Goal: Task Accomplishment & Management: Complete application form

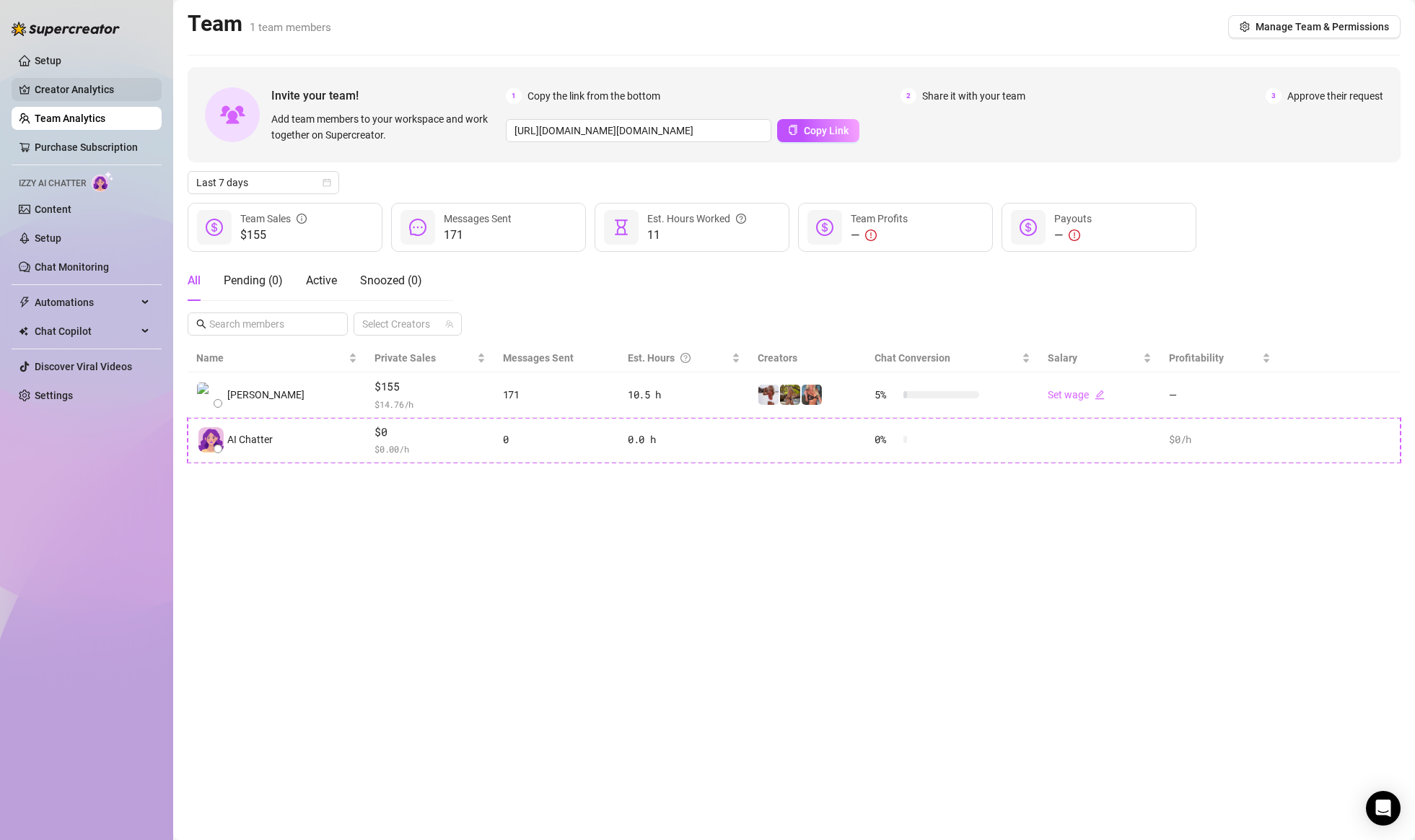
click at [105, 82] on link "Creator Analytics" at bounding box center [92, 89] width 116 height 23
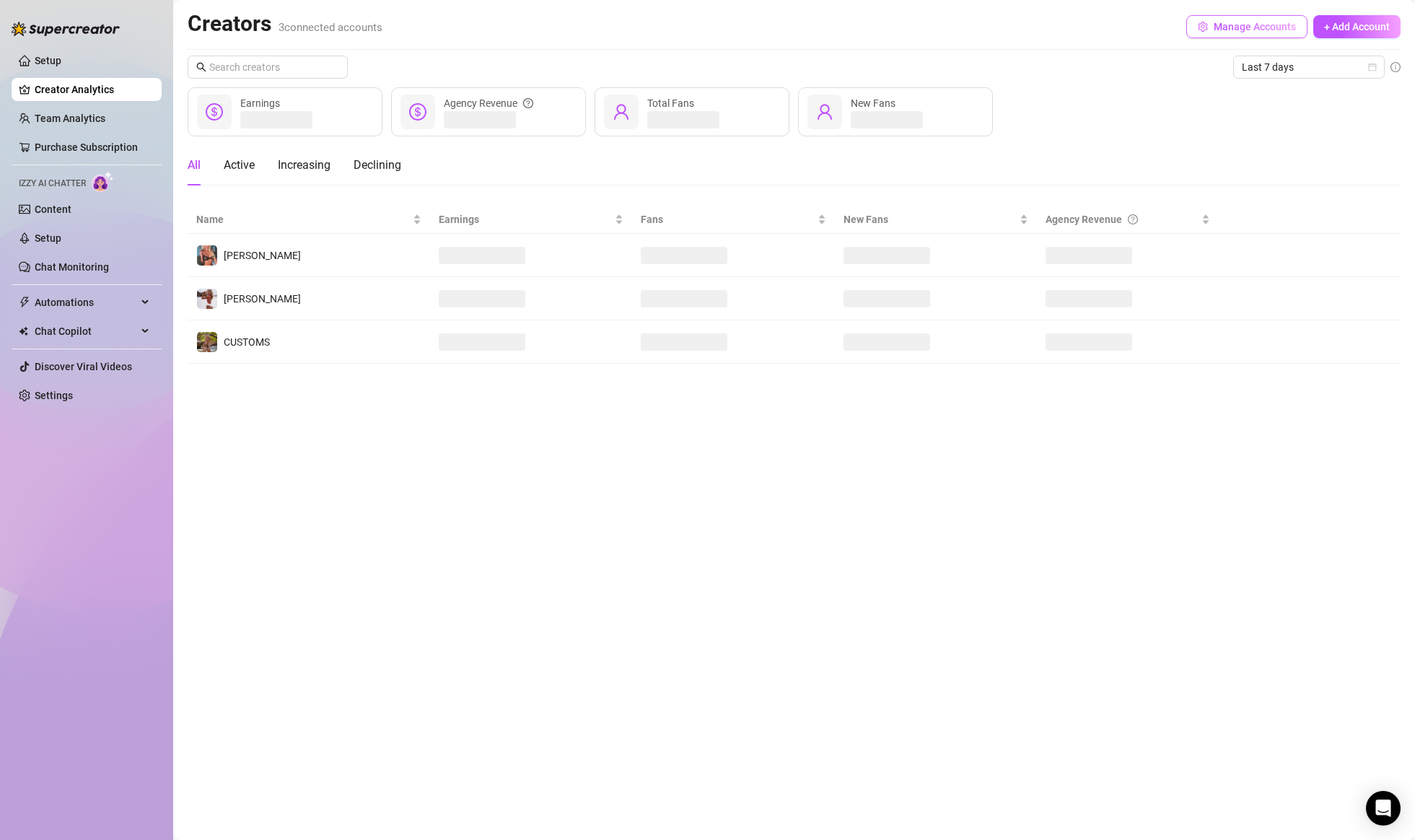
click at [1227, 22] on span "Manage Accounts" at bounding box center [1254, 27] width 82 height 12
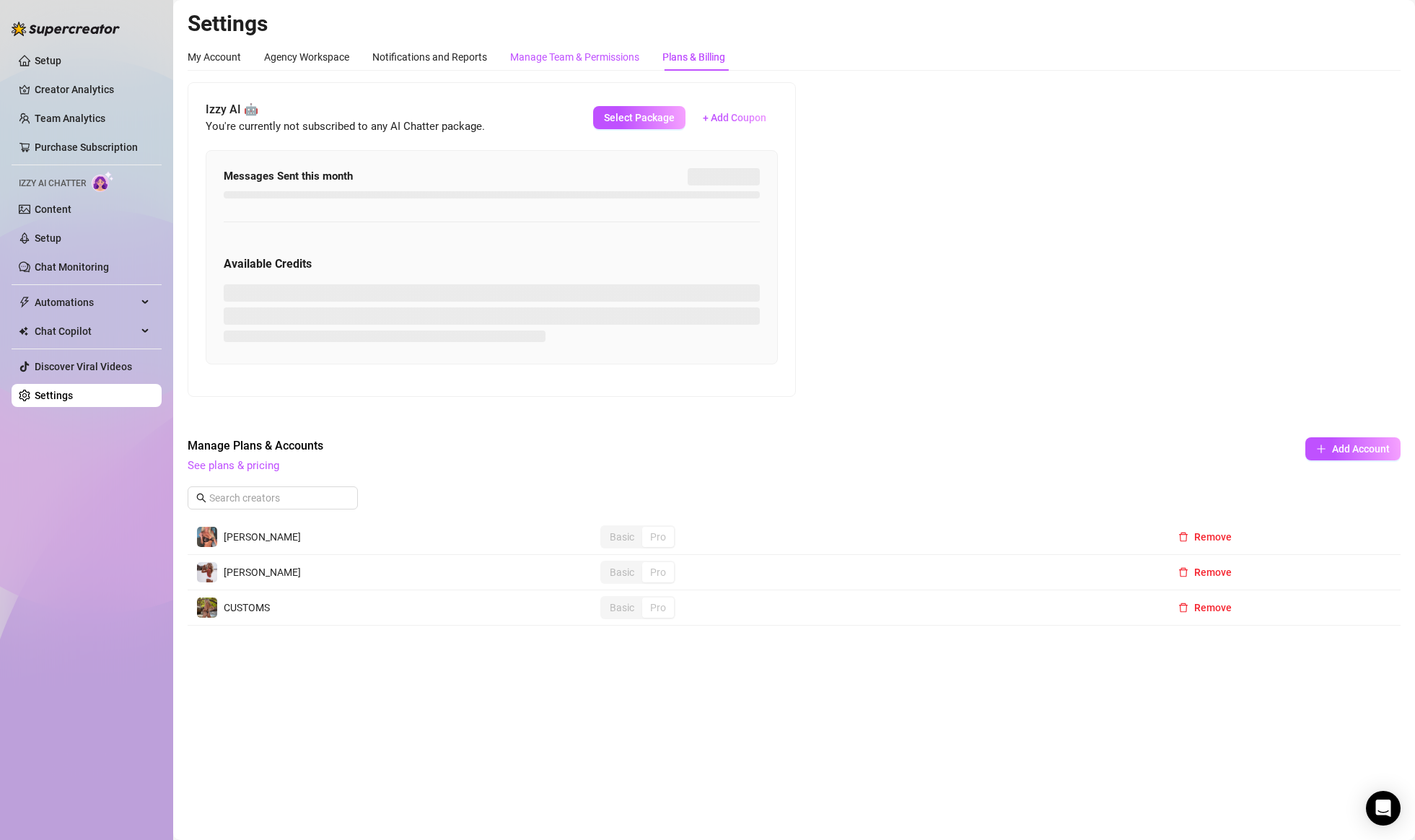
click at [594, 60] on div "Manage Team & Permissions" at bounding box center [575, 57] width 129 height 16
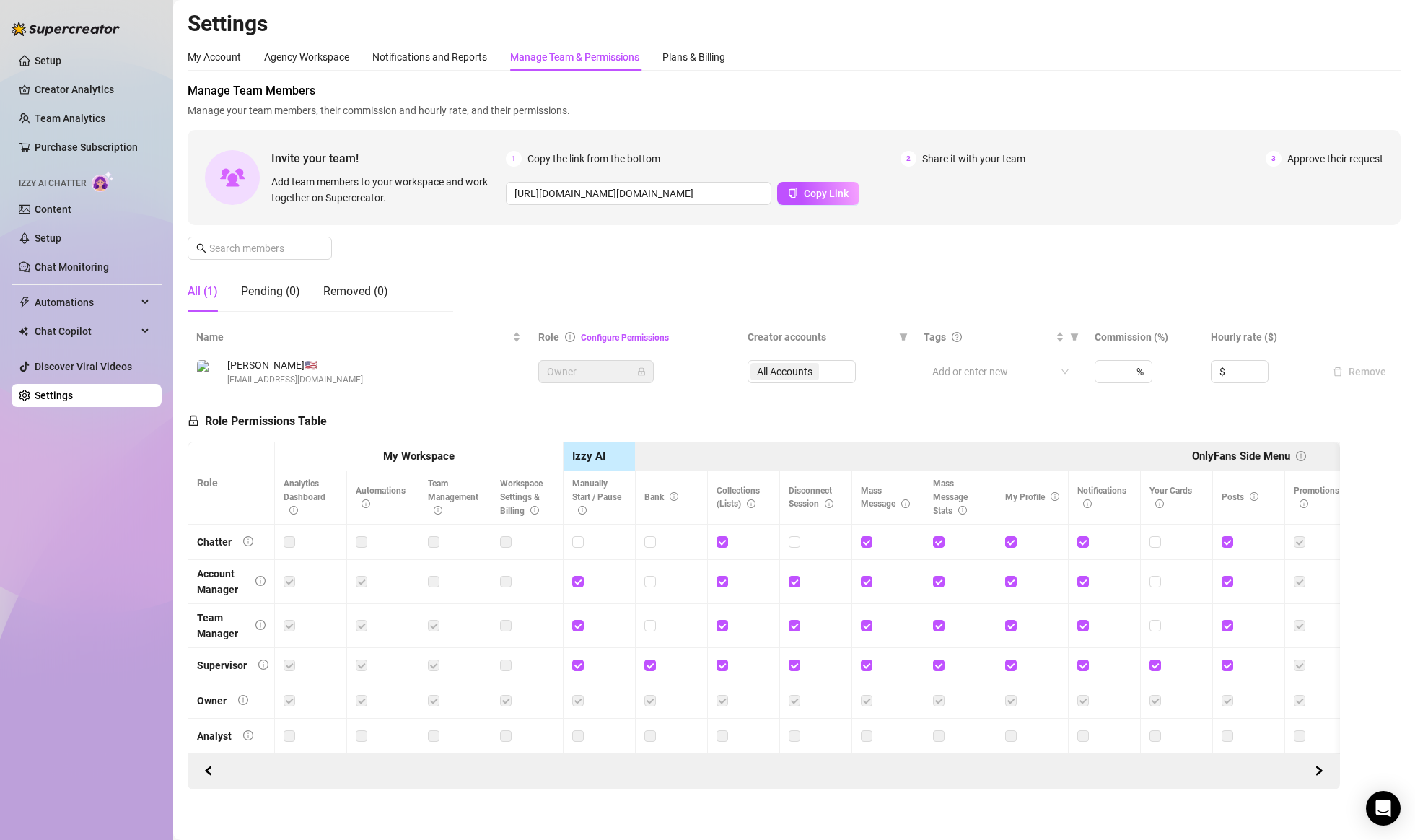
scroll to position [9, 0]
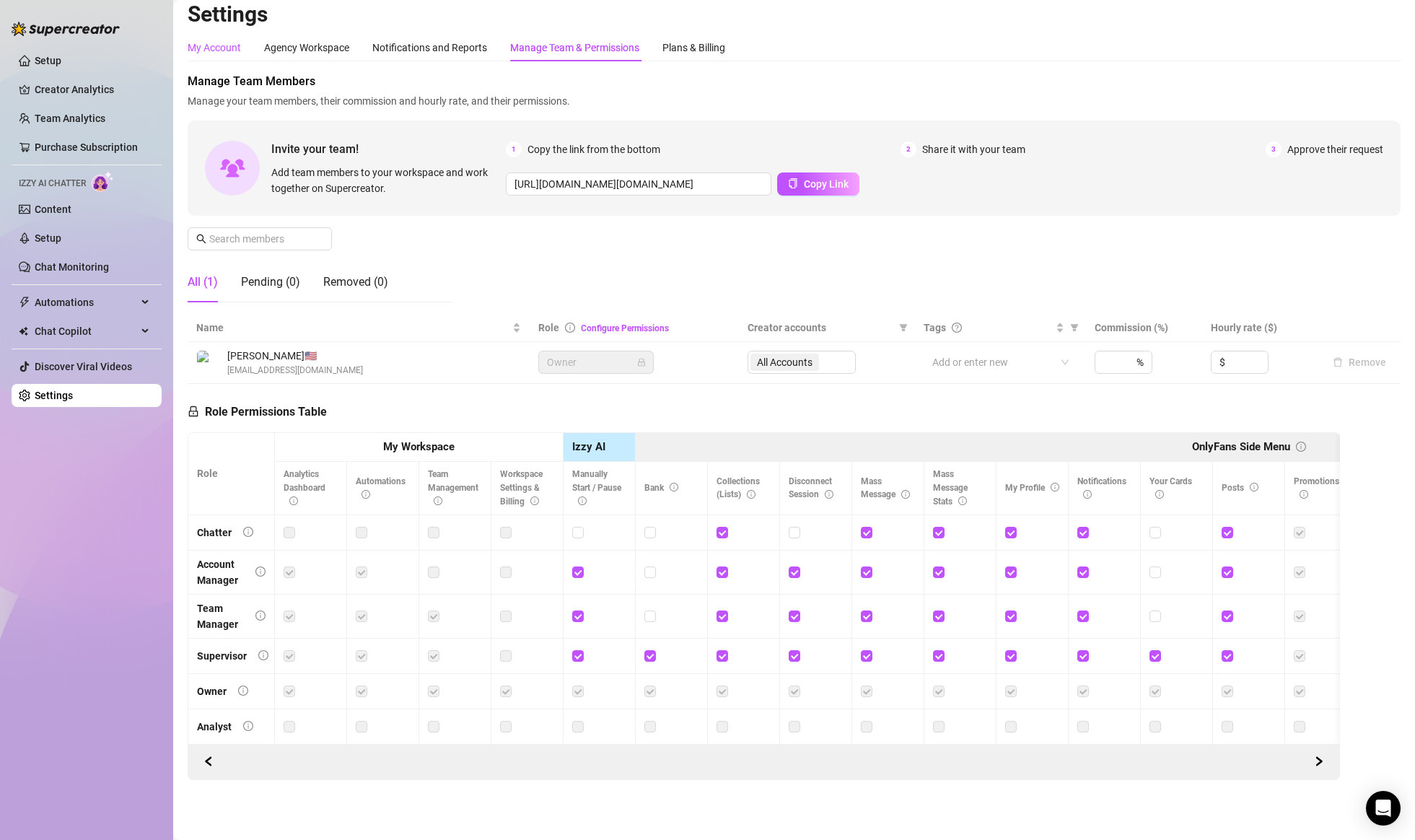
click at [238, 41] on div "My Account" at bounding box center [214, 48] width 53 height 16
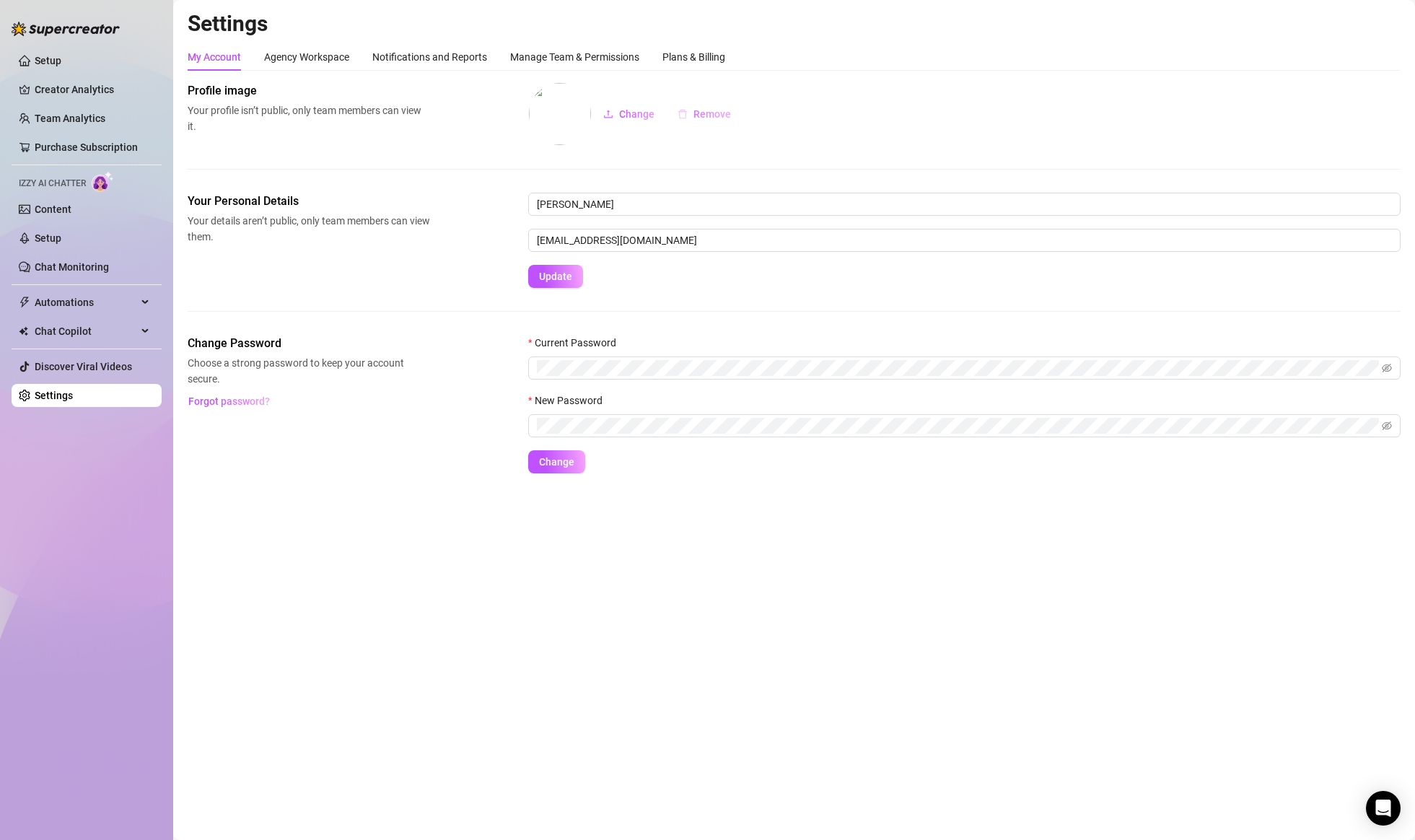
click at [709, 113] on span "Remove" at bounding box center [712, 114] width 38 height 12
click at [709, 113] on div "Change Remove" at bounding box center [964, 113] width 872 height 63
click at [344, 62] on div "Agency Workspace" at bounding box center [306, 57] width 85 height 16
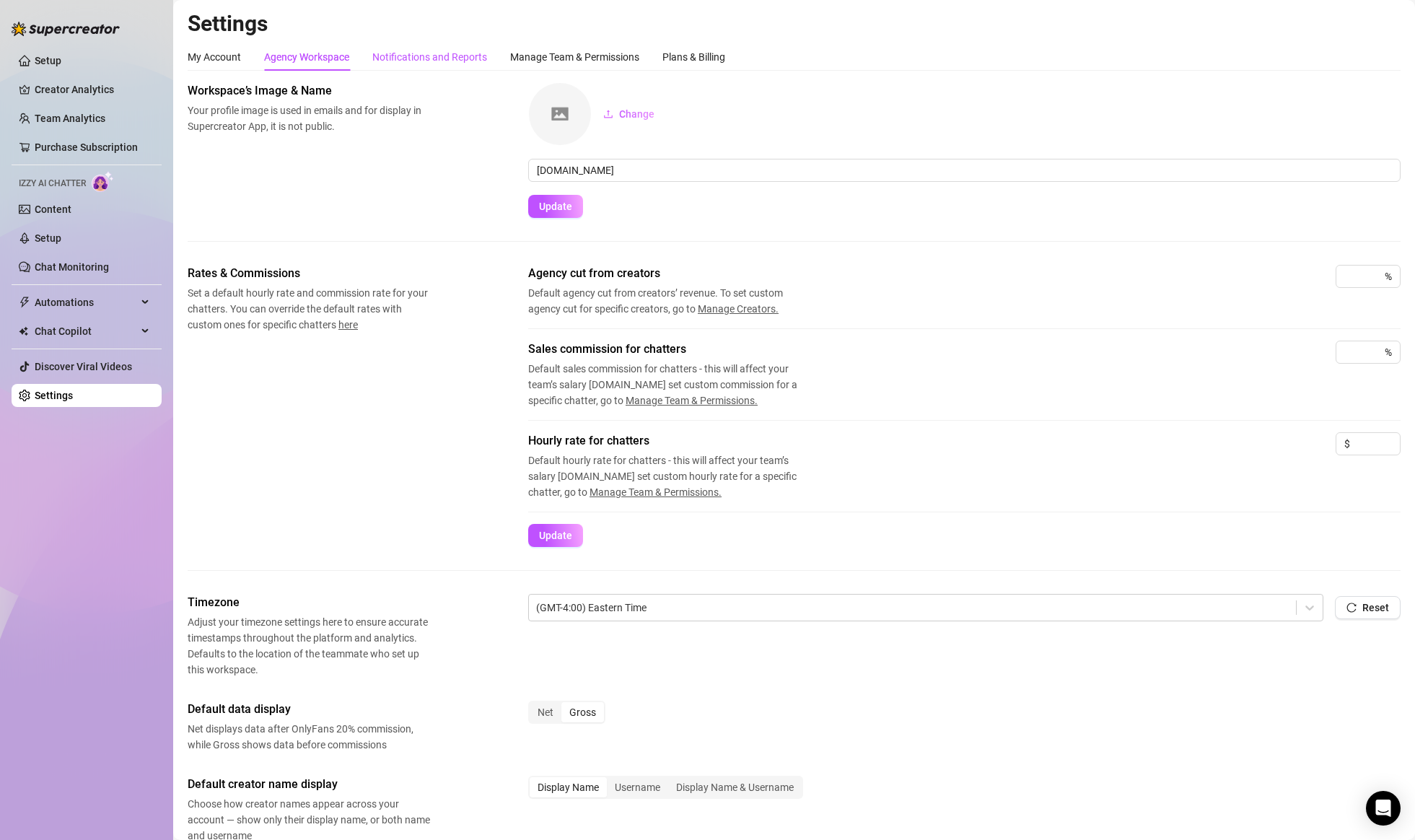
click at [410, 60] on div "Notifications and Reports" at bounding box center [430, 57] width 115 height 16
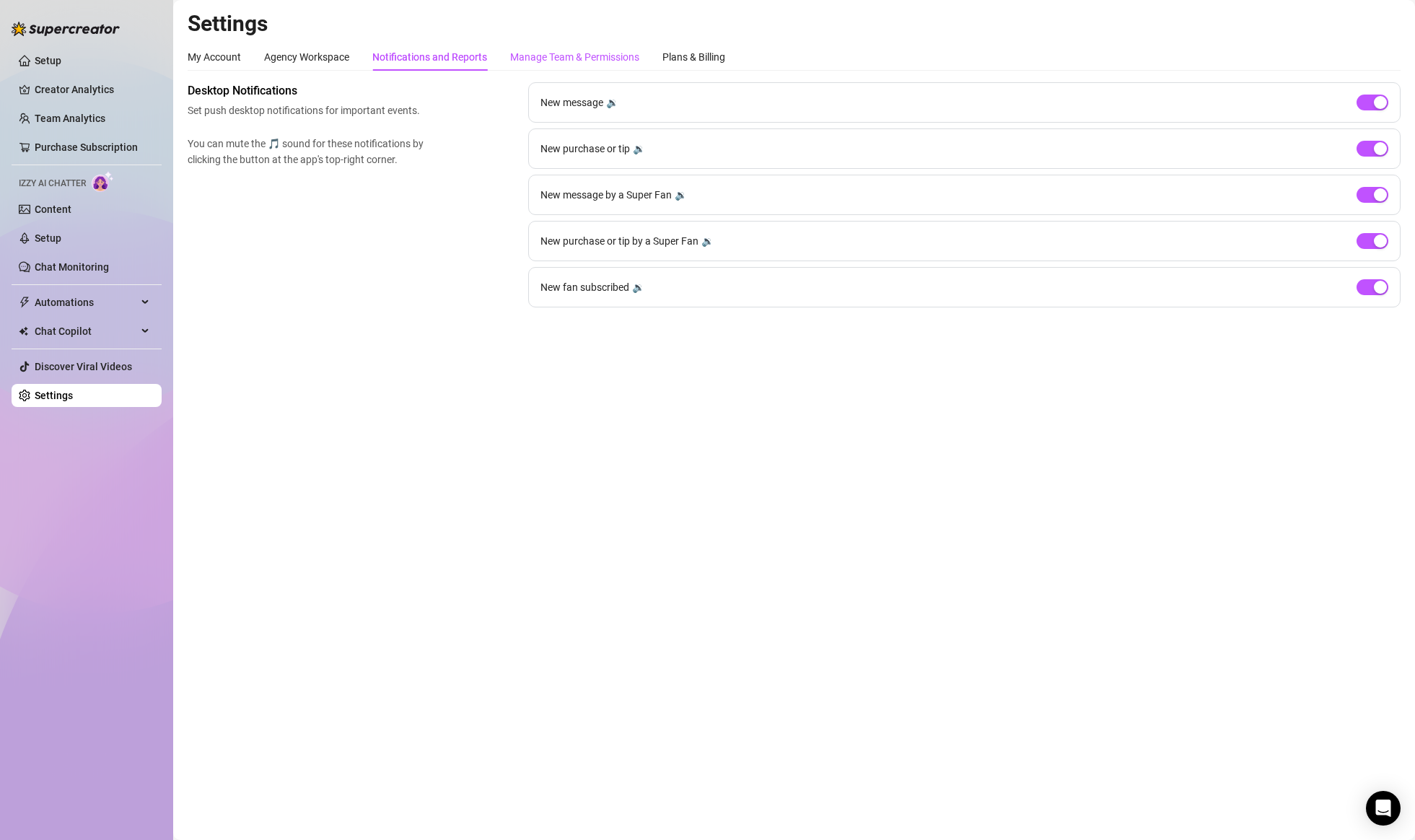
click at [535, 52] on div "Manage Team & Permissions" at bounding box center [575, 57] width 129 height 16
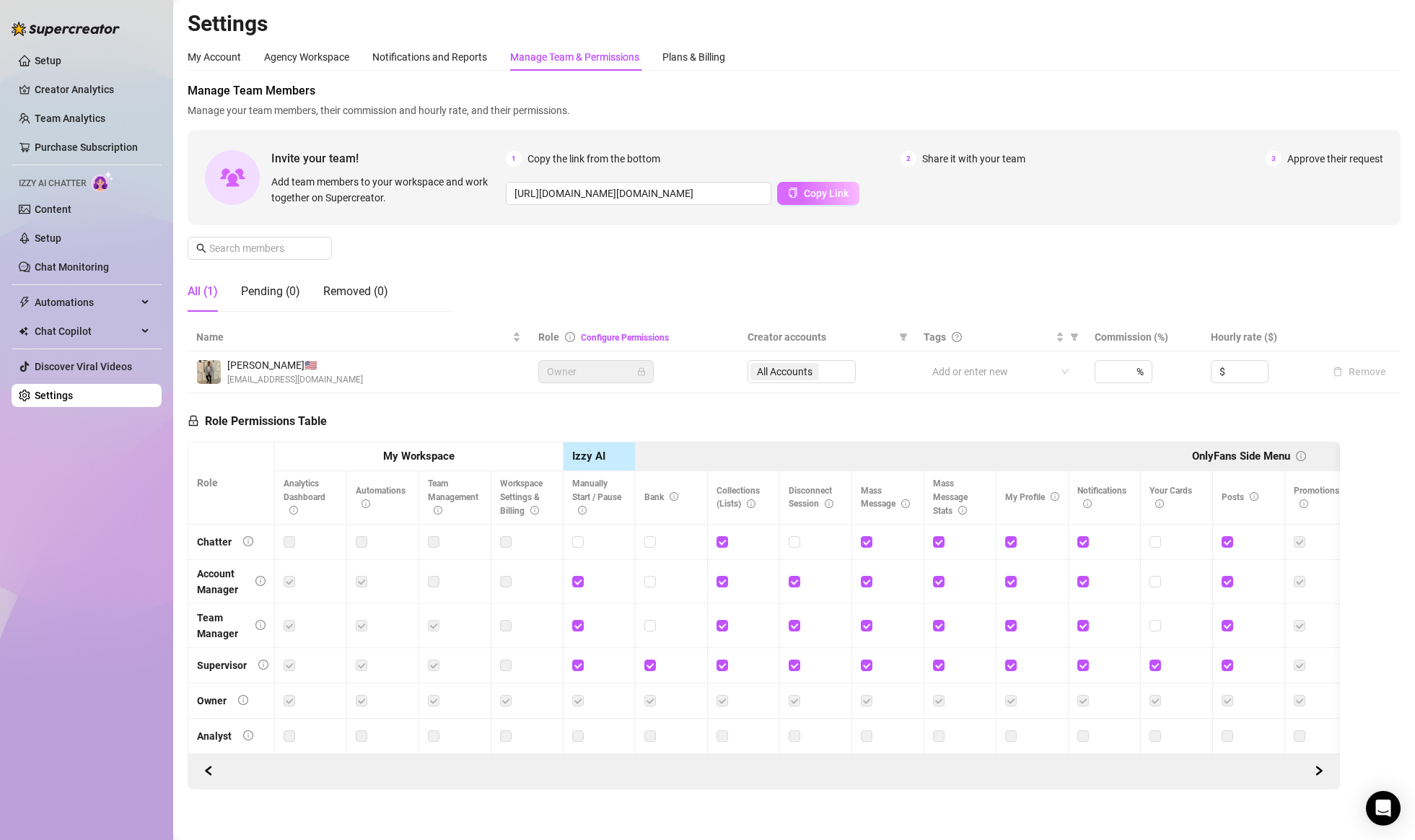
click at [790, 193] on icon "copy" at bounding box center [793, 193] width 8 height 10
click at [242, 57] on div "My Account Agency Workspace Notifications and Reports Manage Team & Permissions…" at bounding box center [456, 57] width 538 height 28
click at [236, 57] on div "My Account" at bounding box center [214, 57] width 53 height 16
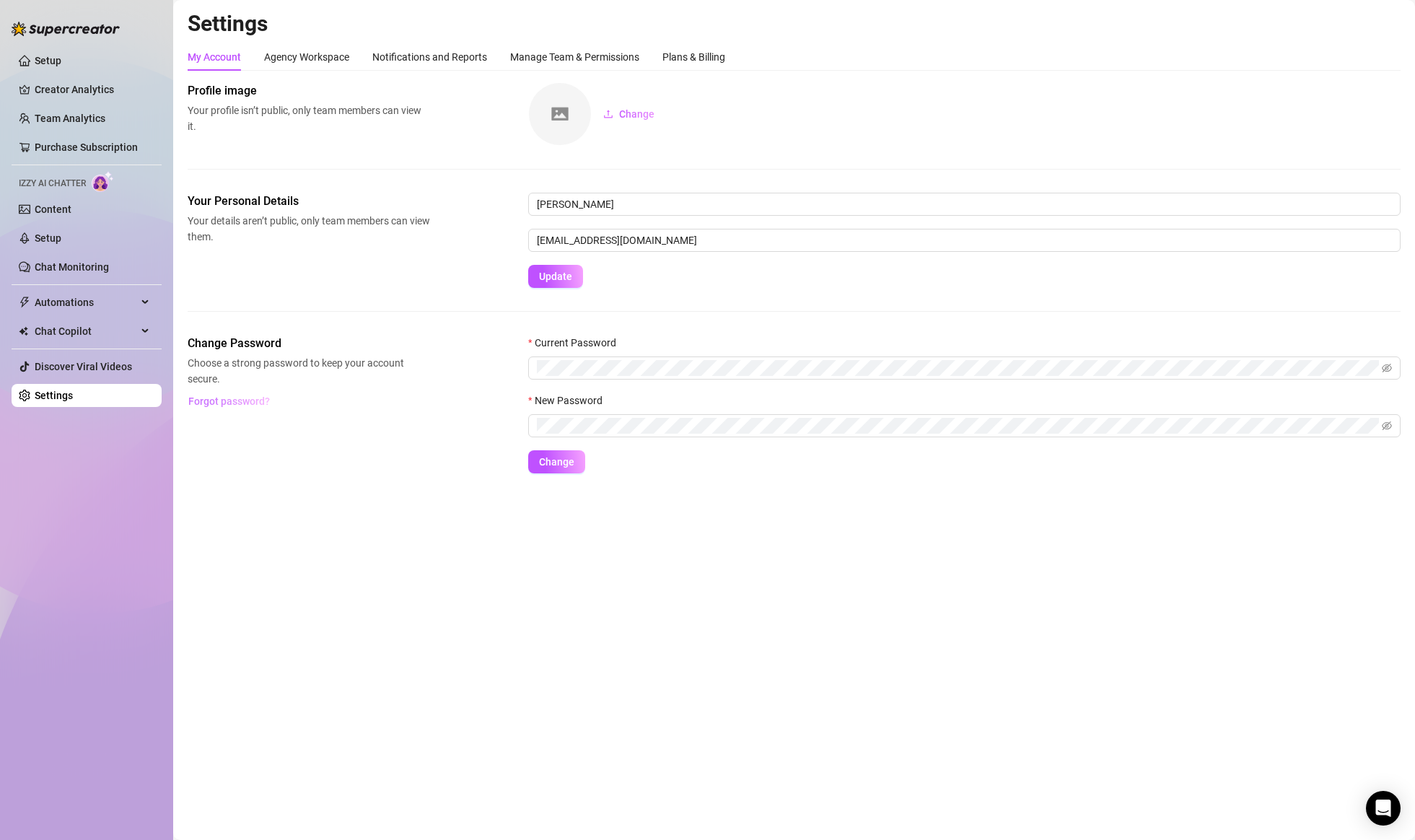
click at [236, 398] on span "Forgot password?" at bounding box center [229, 401] width 81 height 12
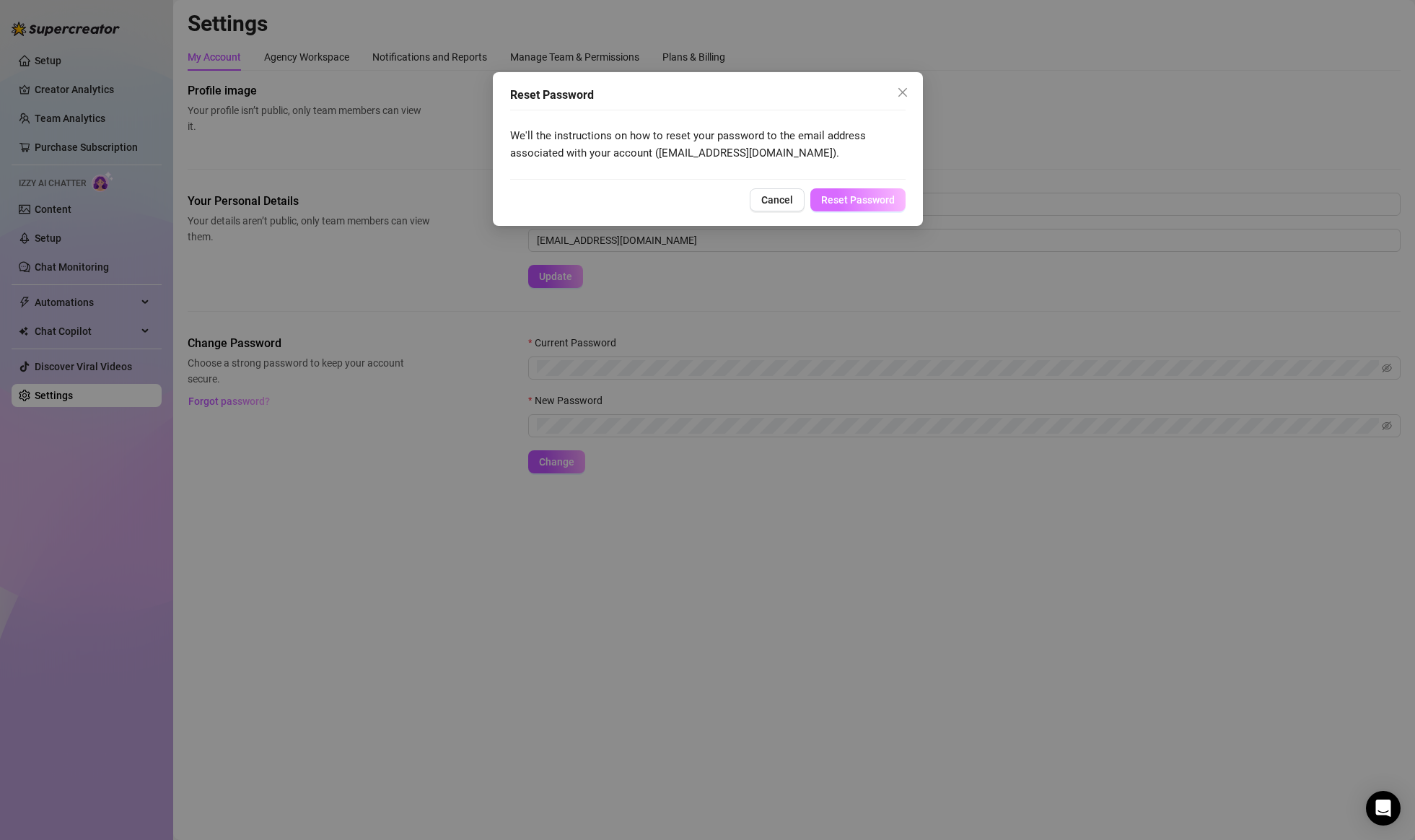
click at [834, 195] on span "Reset Password" at bounding box center [858, 200] width 73 height 12
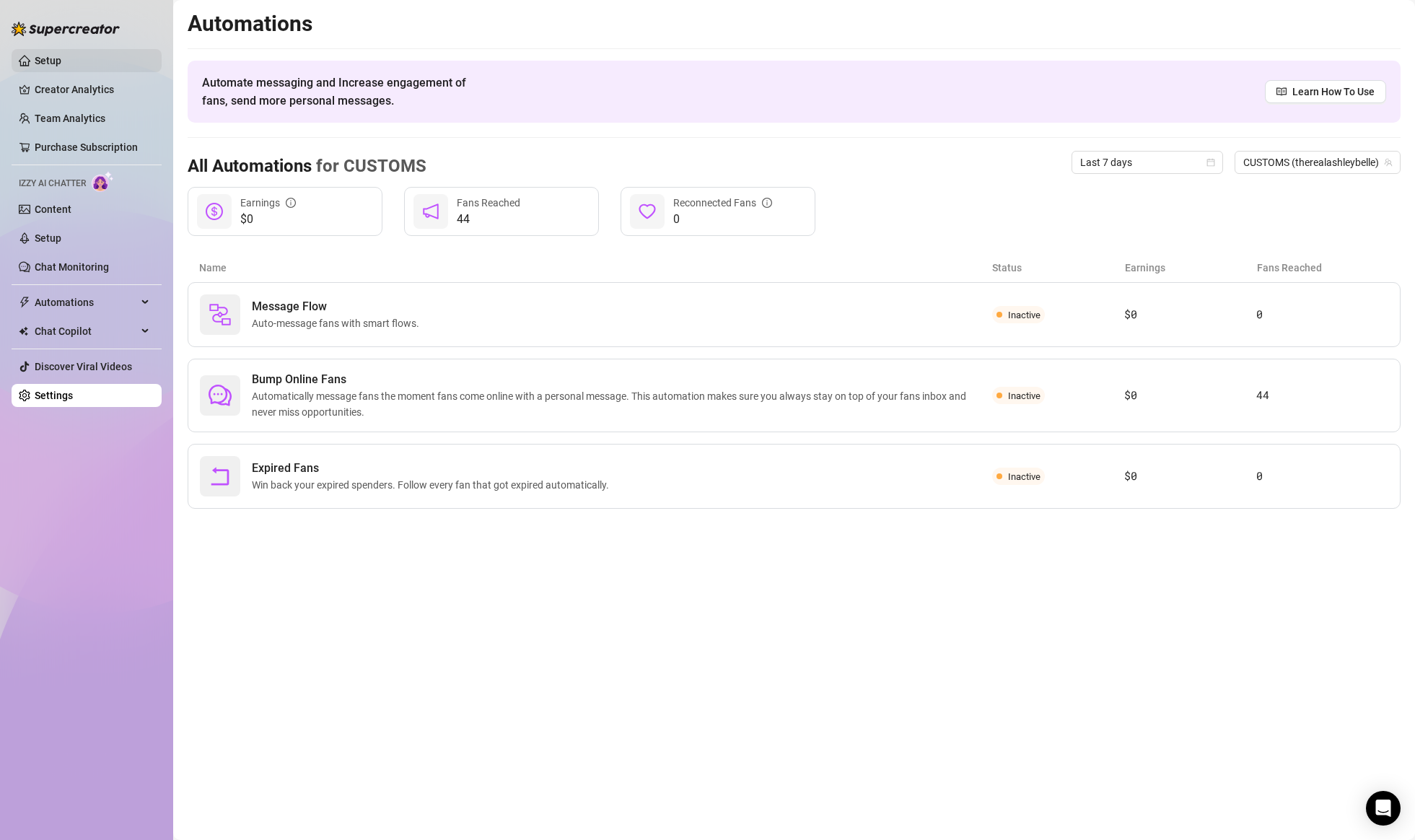
click at [61, 60] on link "Setup" at bounding box center [48, 60] width 27 height 12
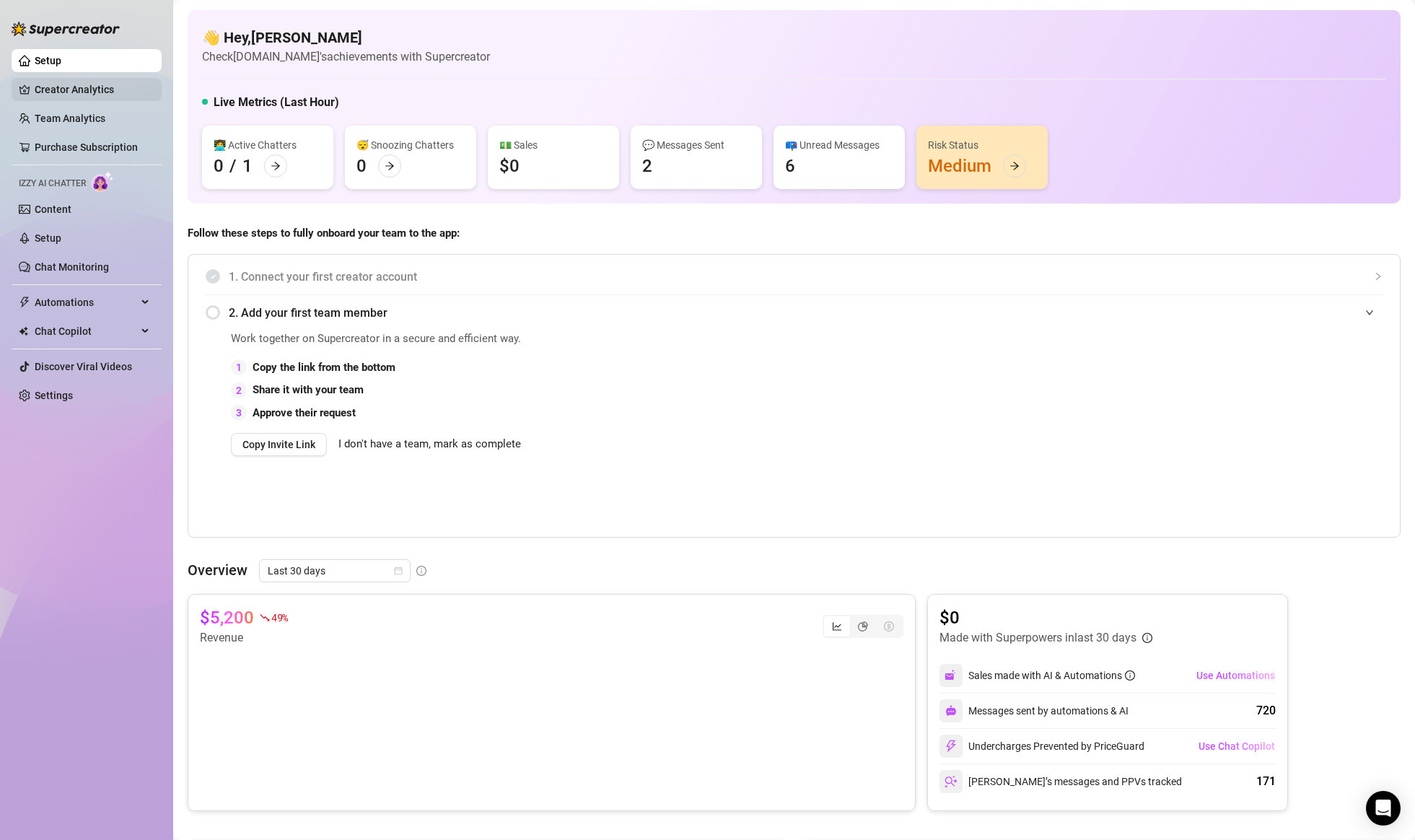
click at [132, 94] on link "Creator Analytics" at bounding box center [92, 89] width 116 height 23
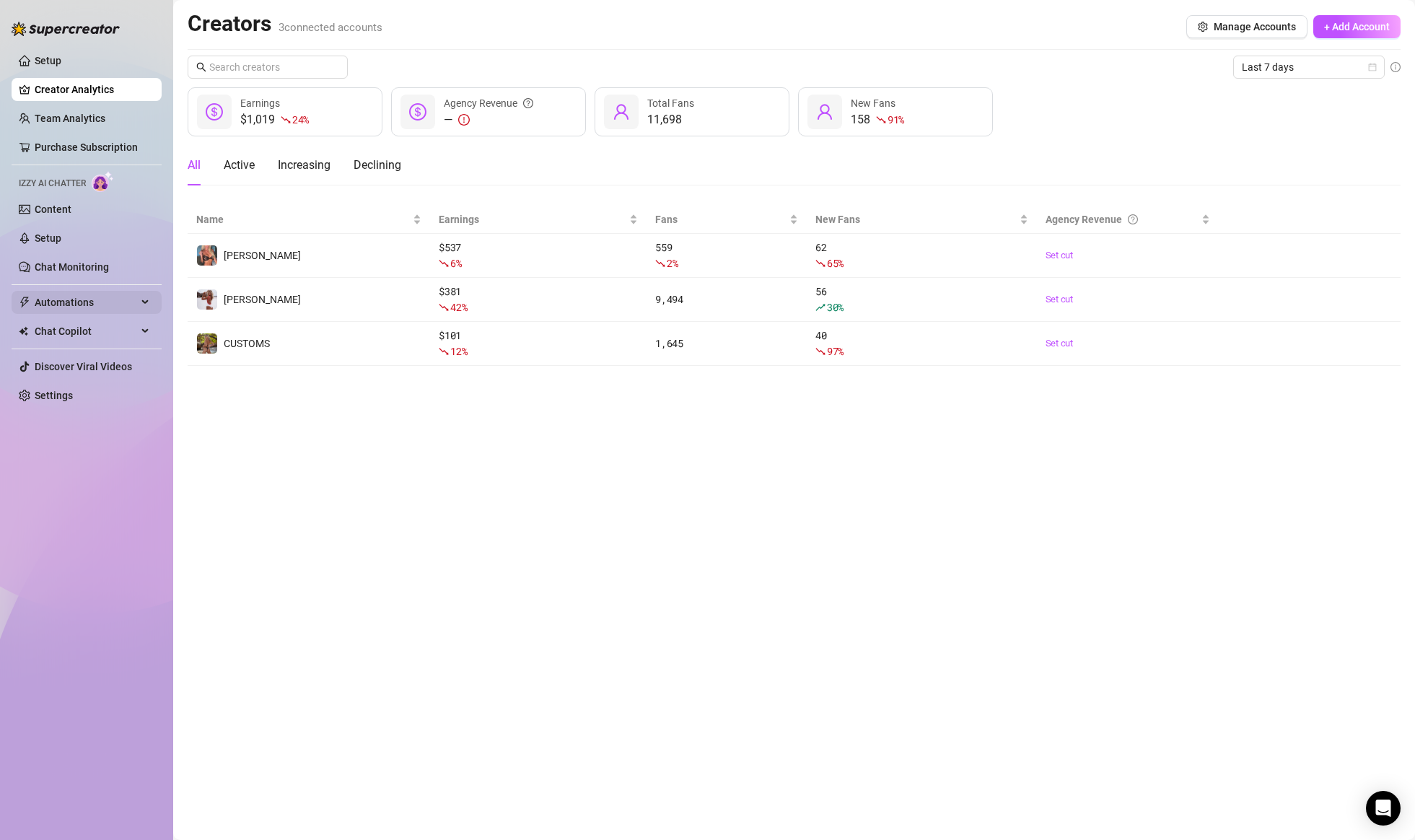
click at [100, 299] on span "Automations" at bounding box center [86, 302] width 102 height 23
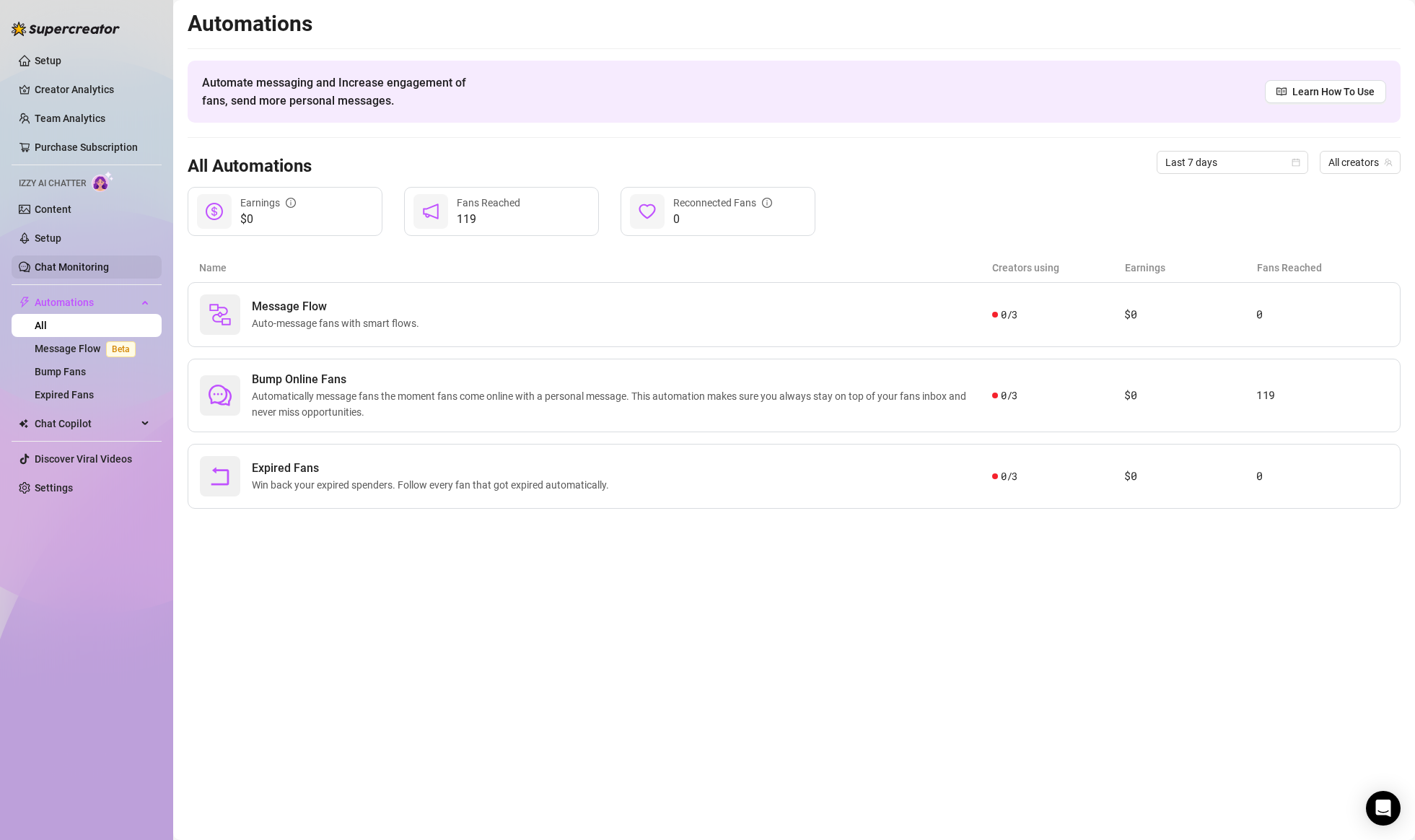
click at [109, 270] on link "Chat Monitoring" at bounding box center [72, 267] width 74 height 12
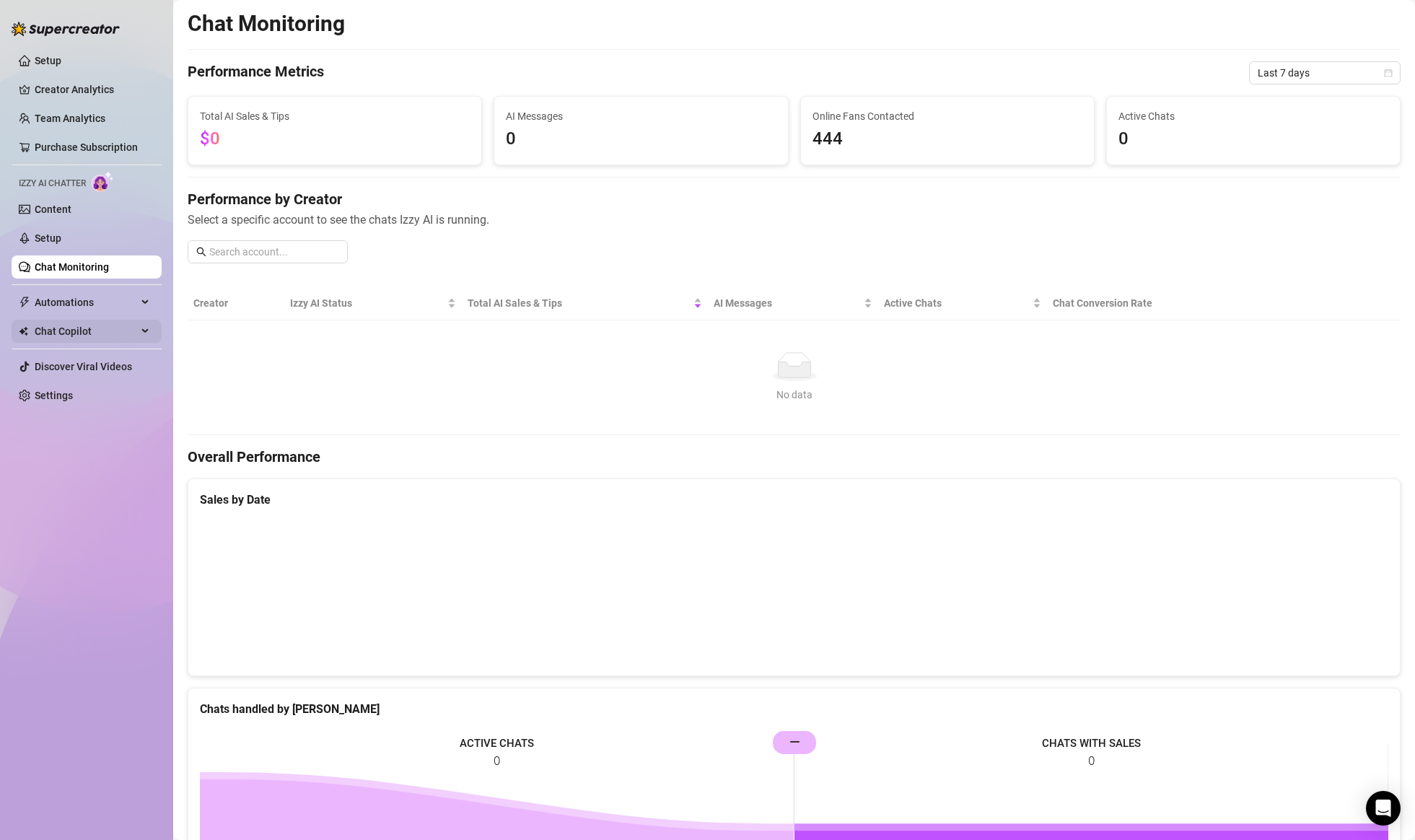
click at [147, 328] on div "Chat Copilot" at bounding box center [86, 331] width 150 height 23
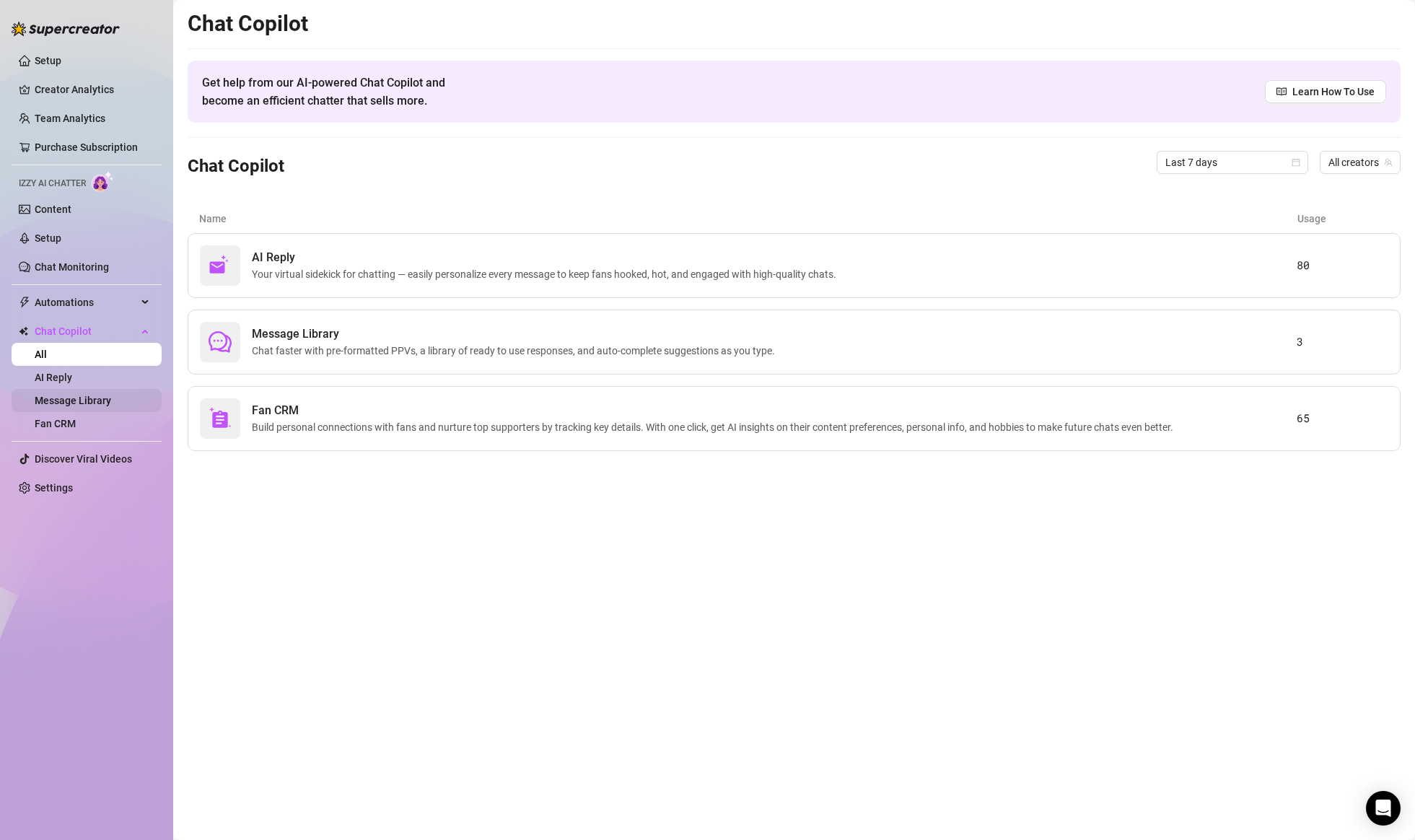
click at [111, 406] on link "Message Library" at bounding box center [73, 400] width 76 height 12
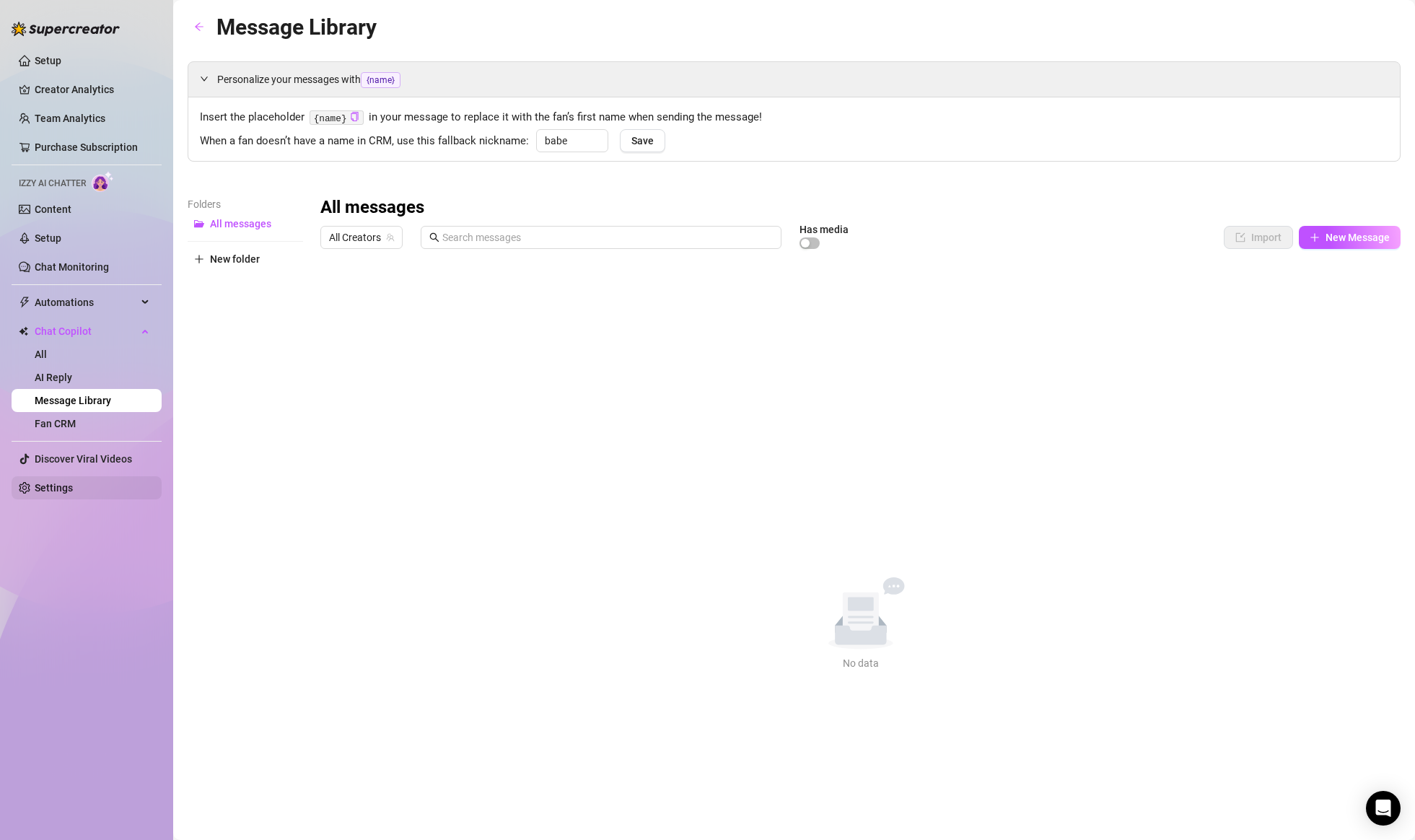
click at [73, 482] on link "Settings" at bounding box center [54, 488] width 39 height 12
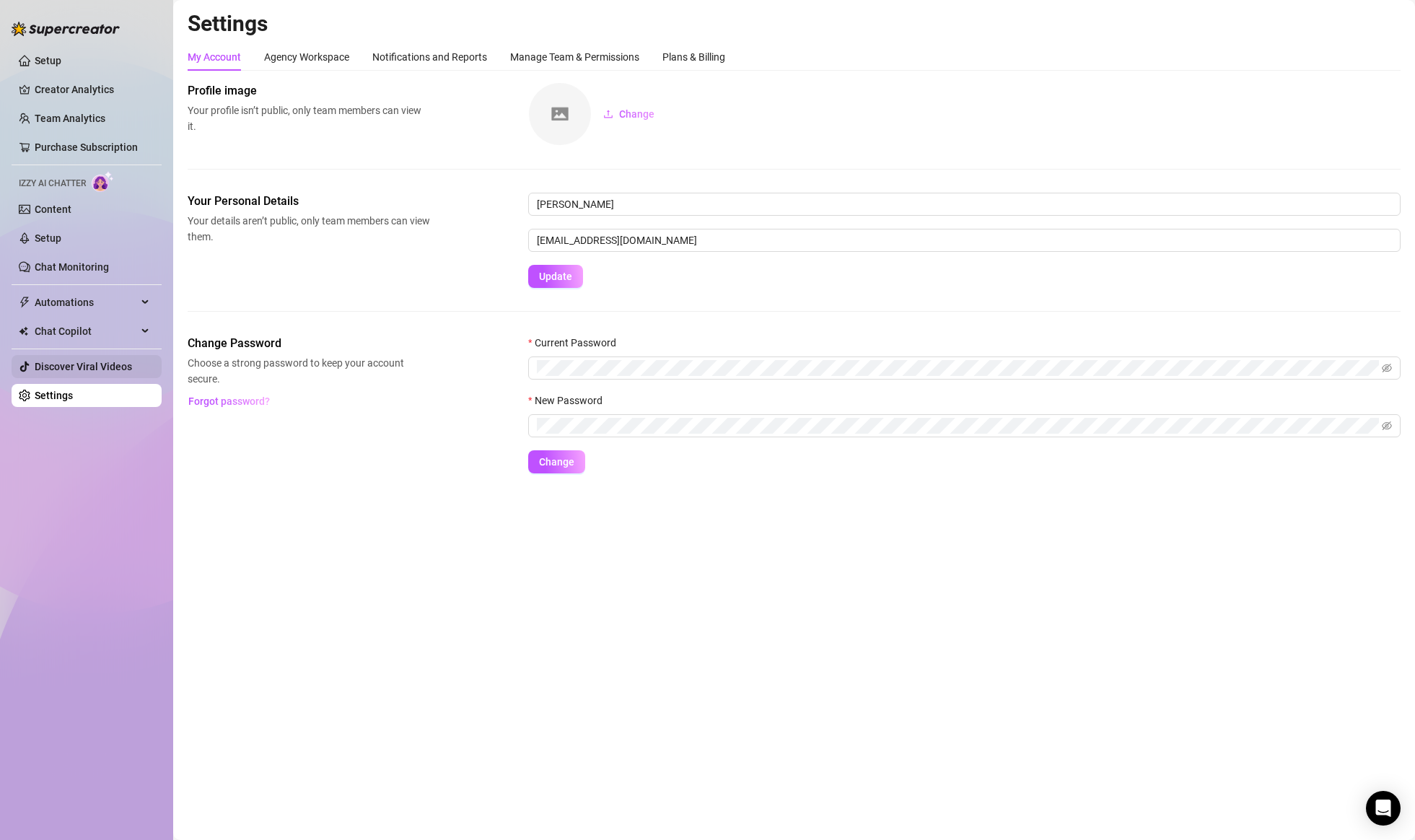
click at [104, 371] on link "Discover Viral Videos" at bounding box center [84, 366] width 97 height 12
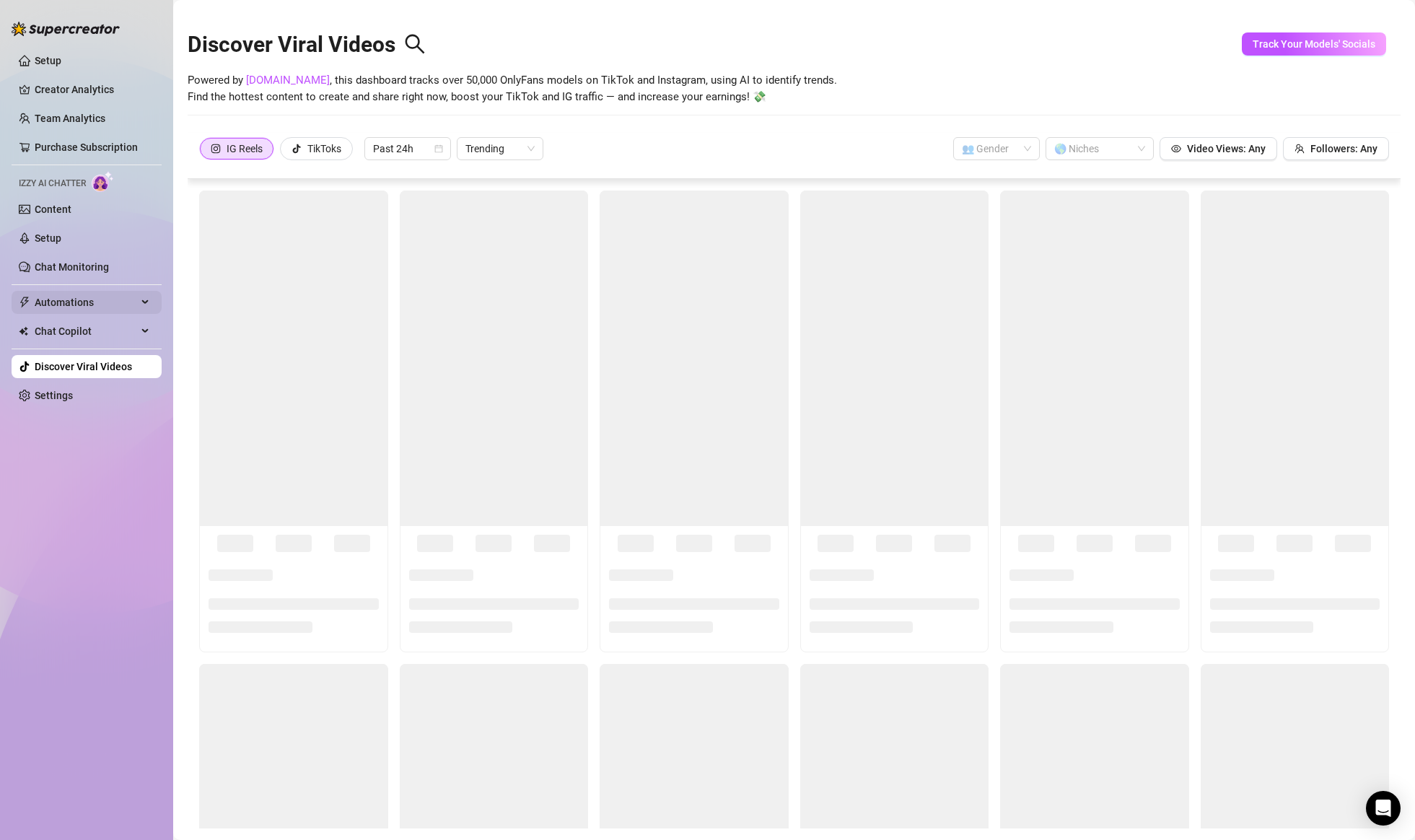
click at [89, 304] on span "Automations" at bounding box center [86, 302] width 102 height 23
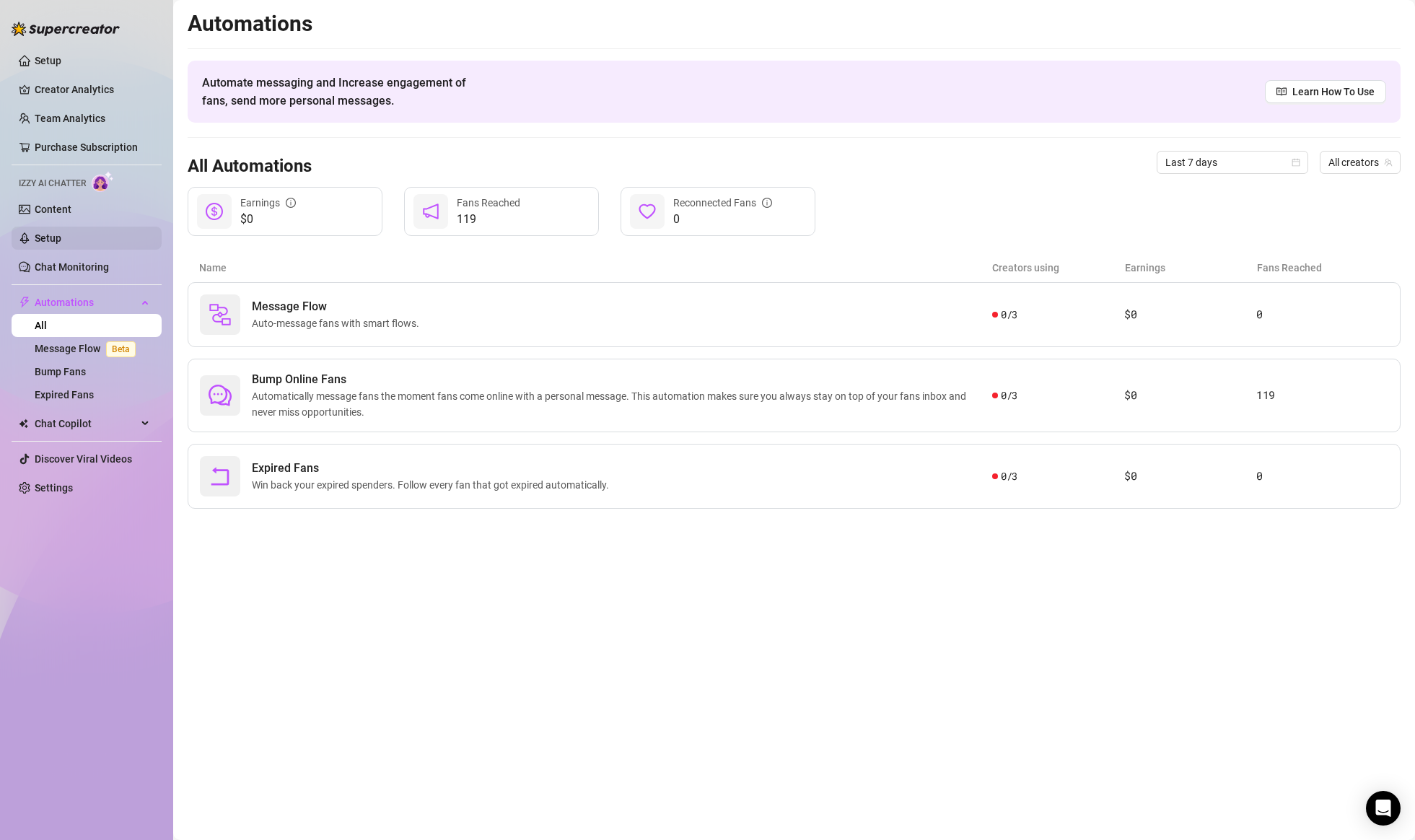
click at [61, 233] on link "Setup" at bounding box center [48, 238] width 27 height 12
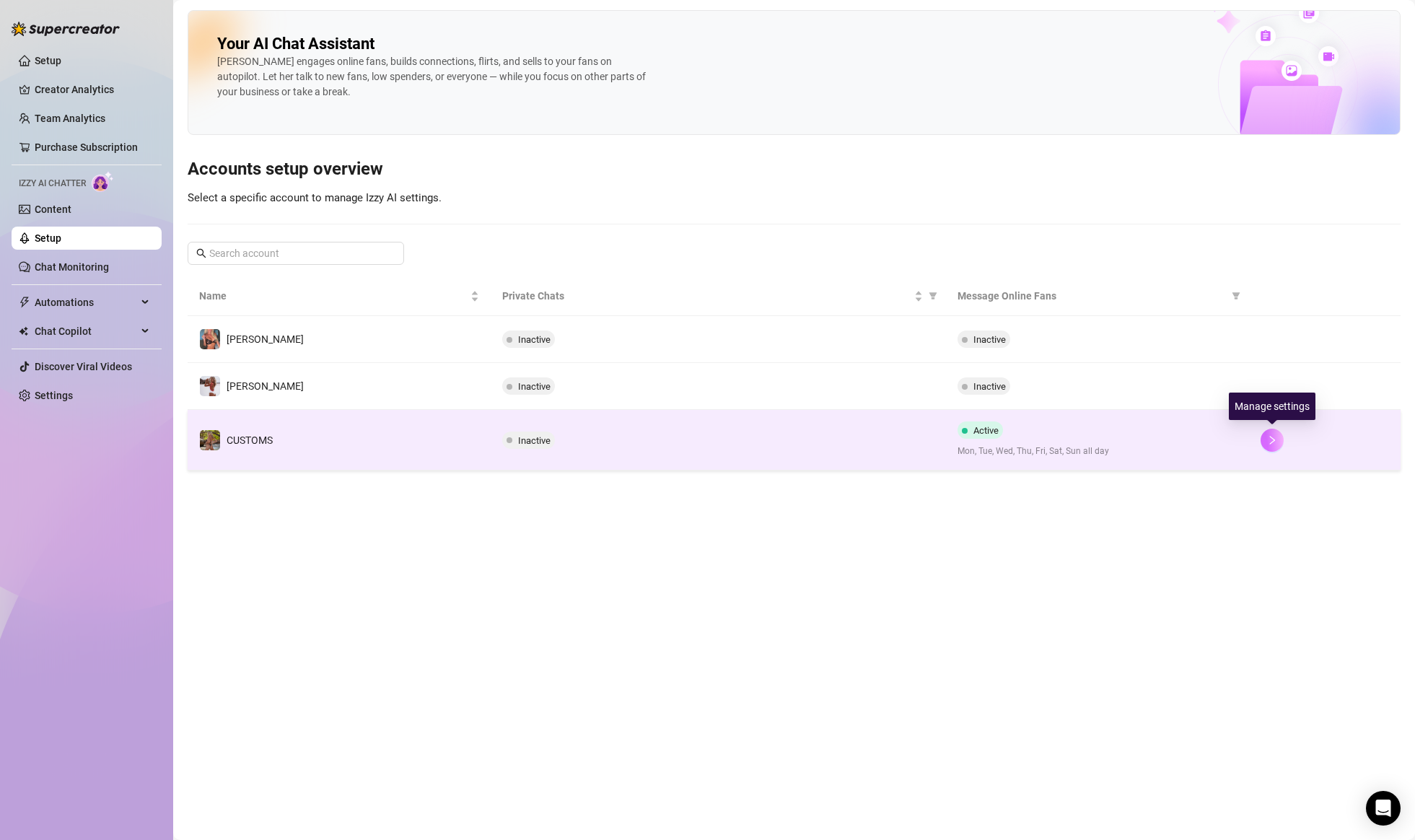
click at [1268, 443] on icon "right" at bounding box center [1273, 440] width 10 height 10
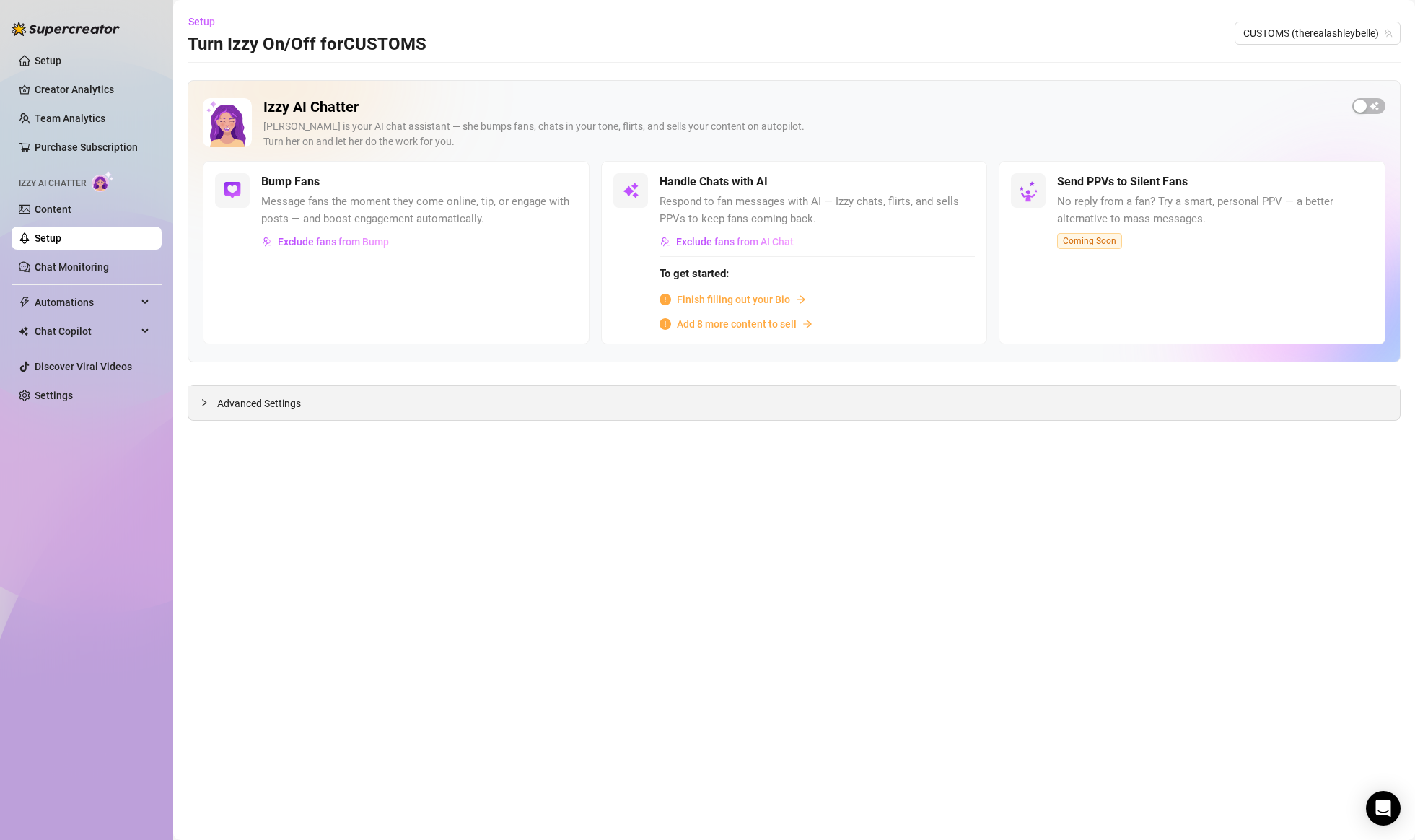
click at [205, 401] on icon "collapsed" at bounding box center [204, 403] width 4 height 7
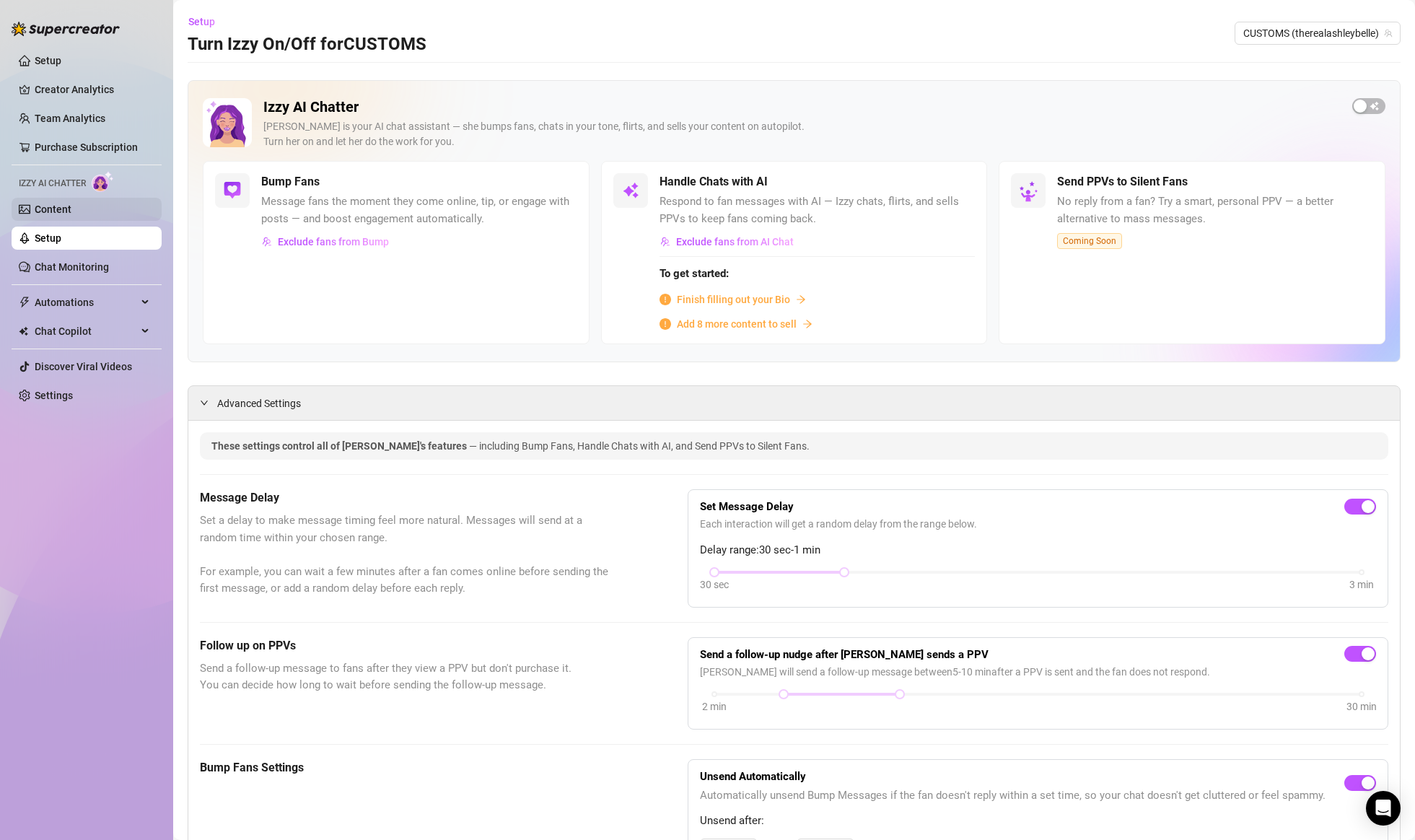
click at [71, 209] on link "Content" at bounding box center [53, 209] width 37 height 12
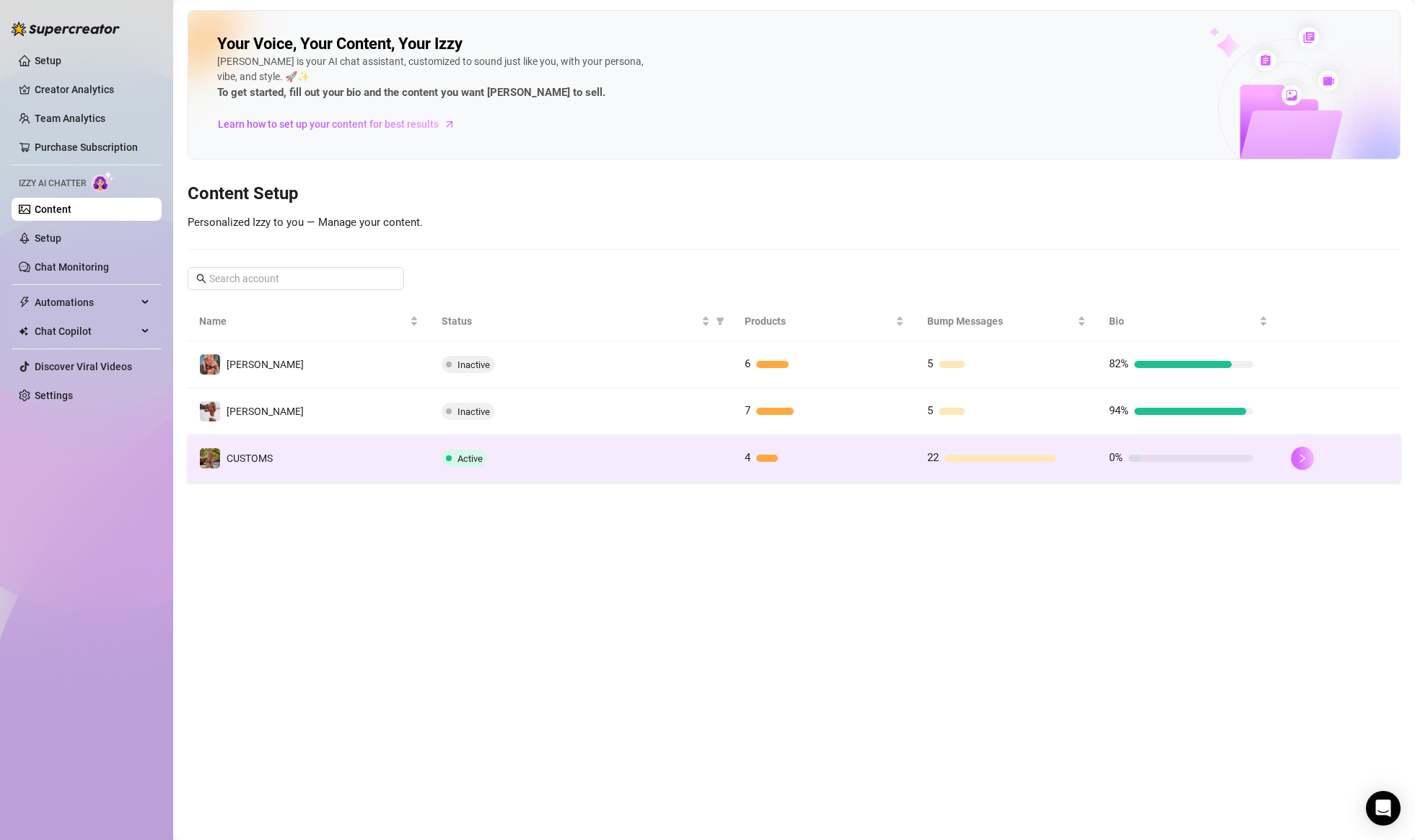
click at [1306, 465] on button "button" at bounding box center [1302, 459] width 23 height 23
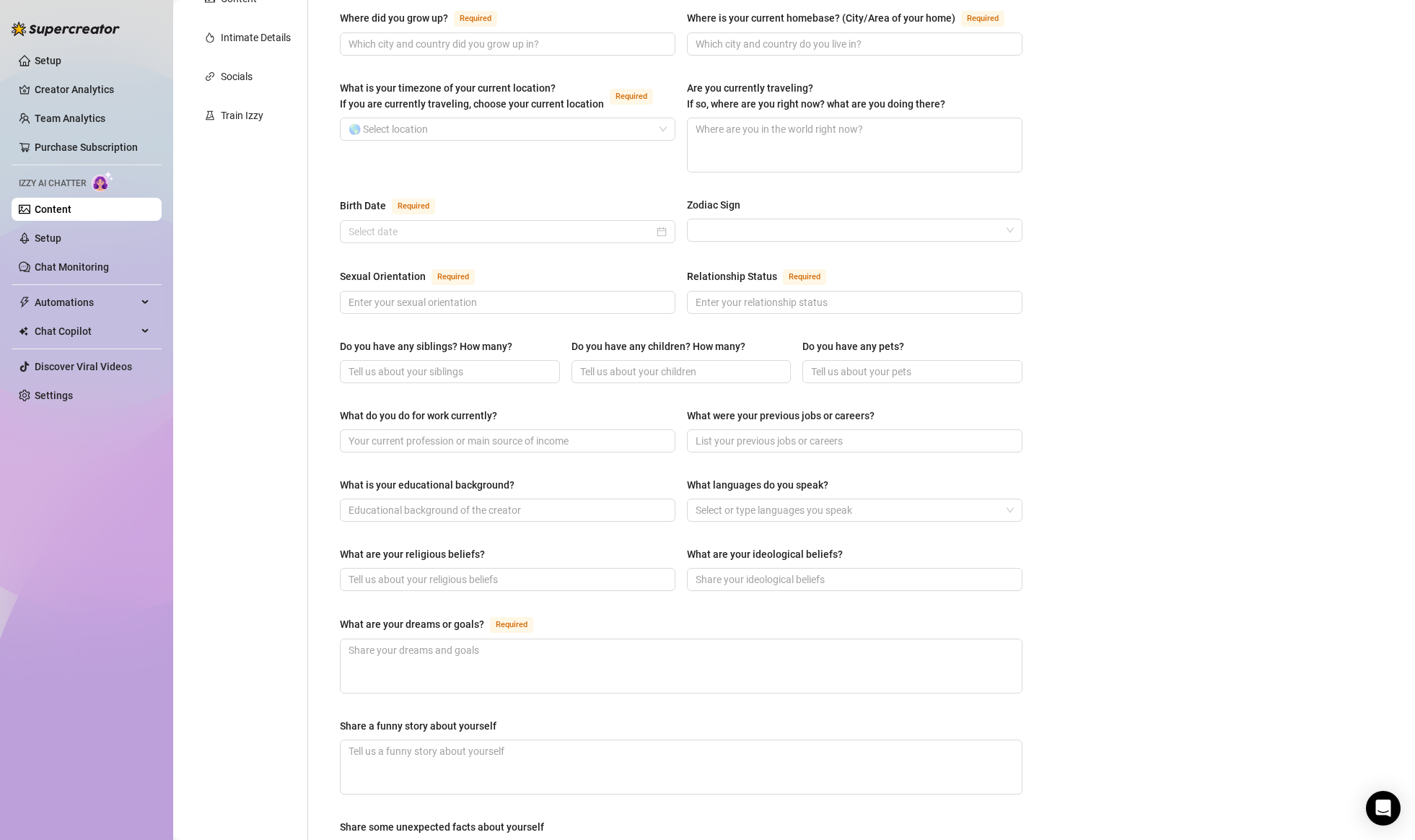
scroll to position [337, 0]
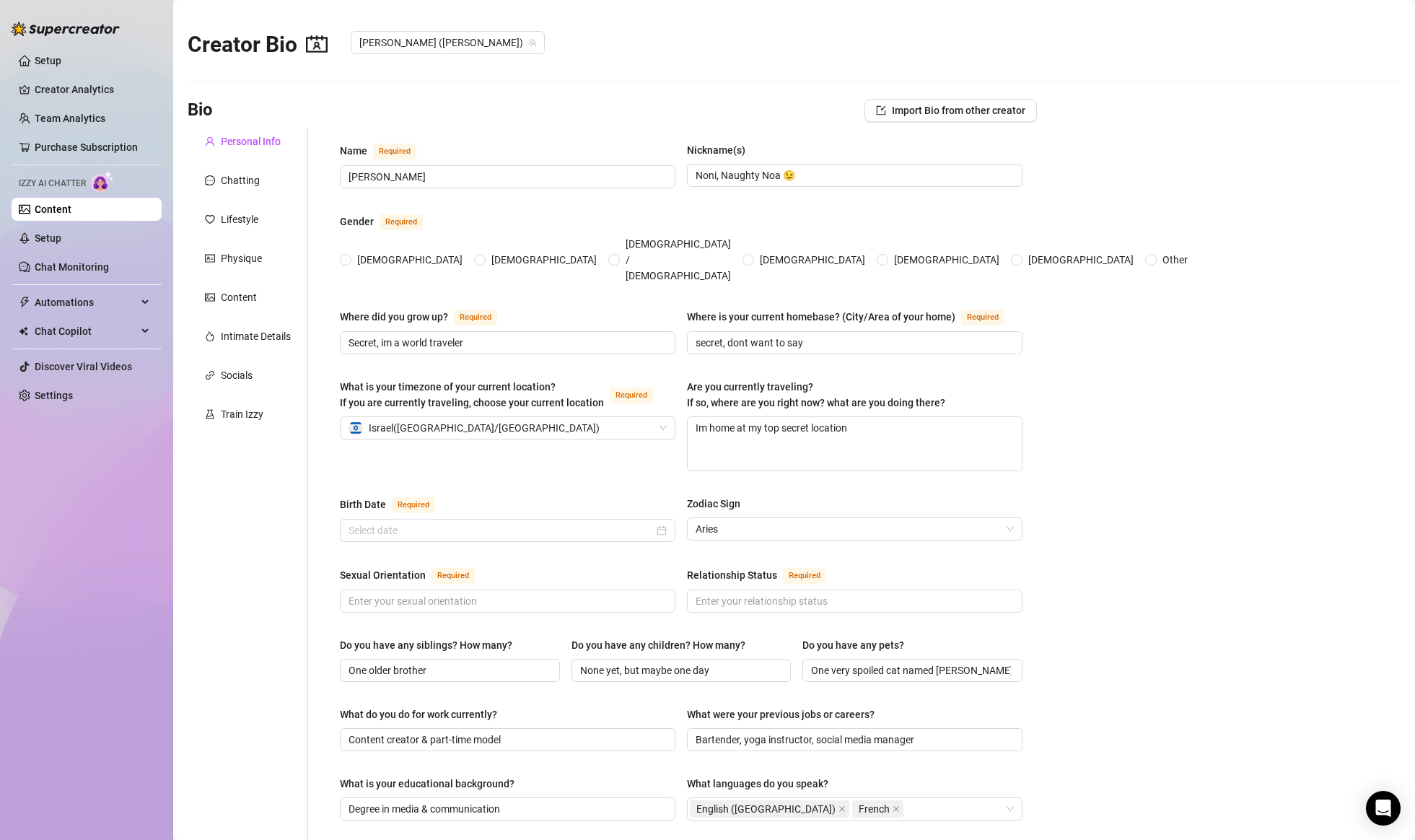
radio input "true"
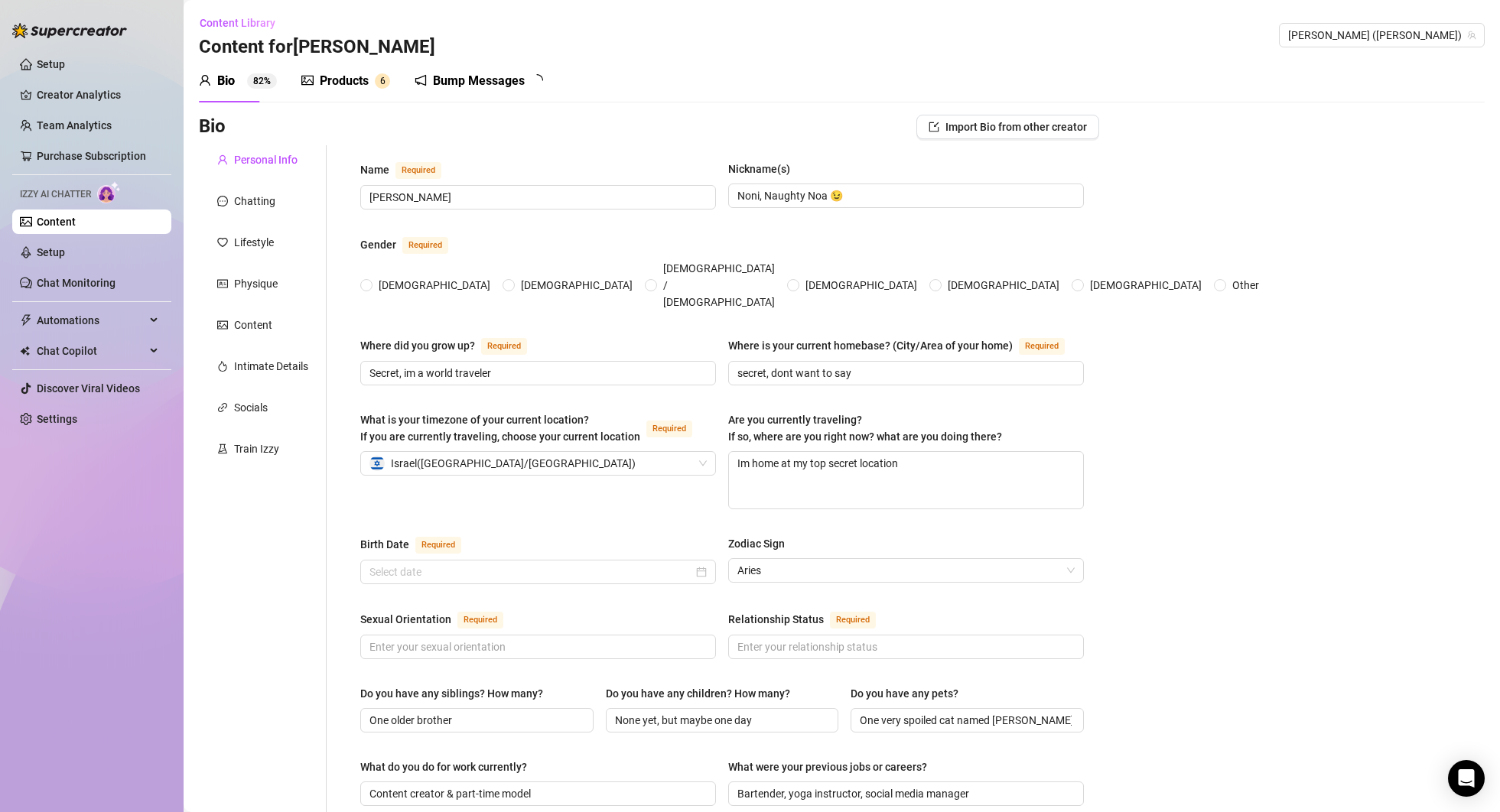
type input "[PERSON_NAME]"
type input "Noni, Naughty Noa 😉"
type input "Secret, im a world traveler"
type input "secret, dont want to say"
type textarea "Im home at my top secret location"
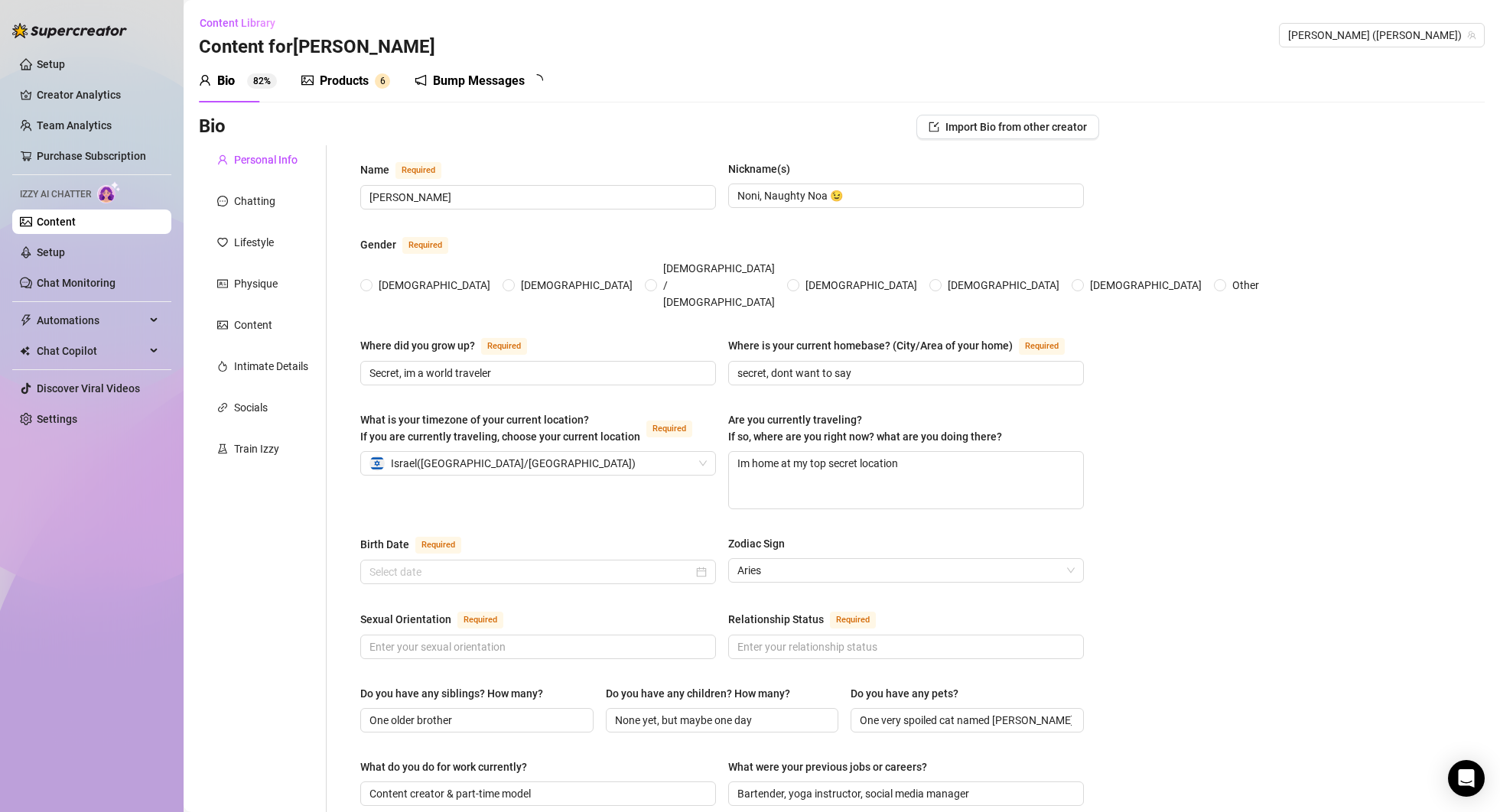
type input "One older brother"
type input "None yet, but maybe one day"
type input "One very spoiled cat named [PERSON_NAME]"
type input "Content creator & part-time model"
type input "Bartender, yoga instructor, social media manager"
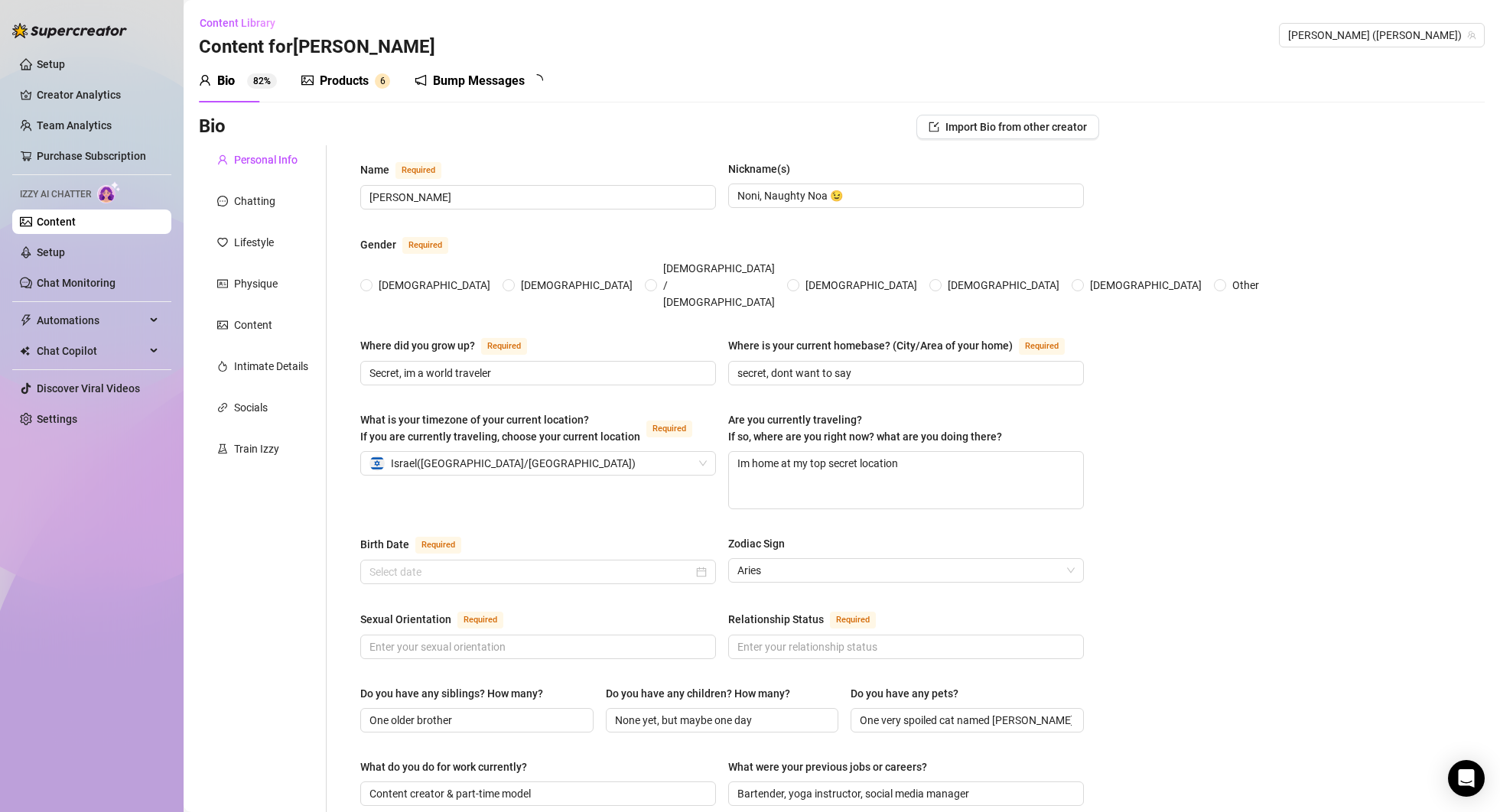
type input "Degree in media & communication"
type input "Spiritual, not religious"
type input "Feminist, body-positive, open-minded"
type textarea "To build my own lingerie brand"
type textarea "Once accidentally sent a nude to a family group chat... and owned it 💁‍♀️"
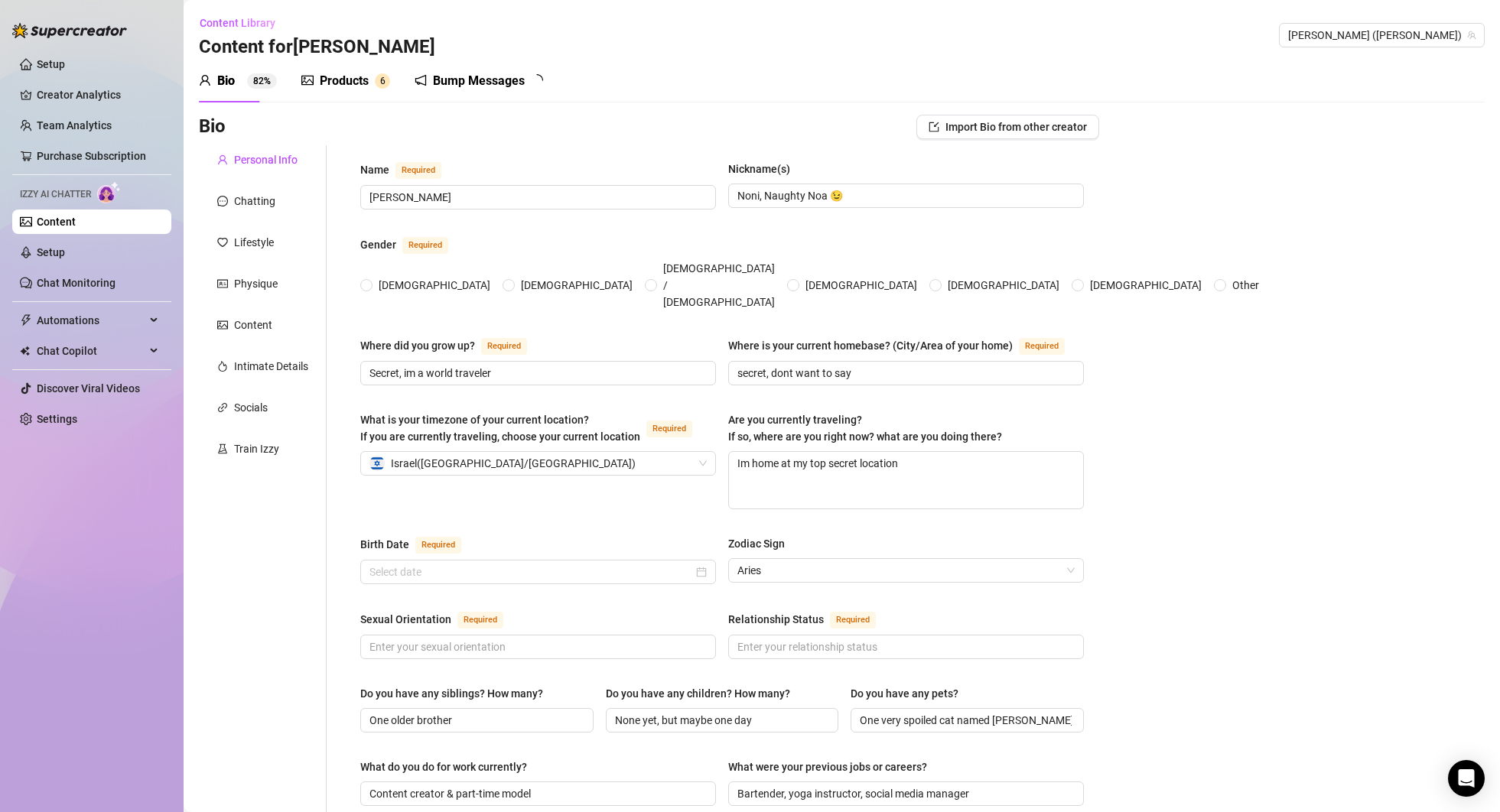
radio input "true"
